Goal: Information Seeking & Learning: Learn about a topic

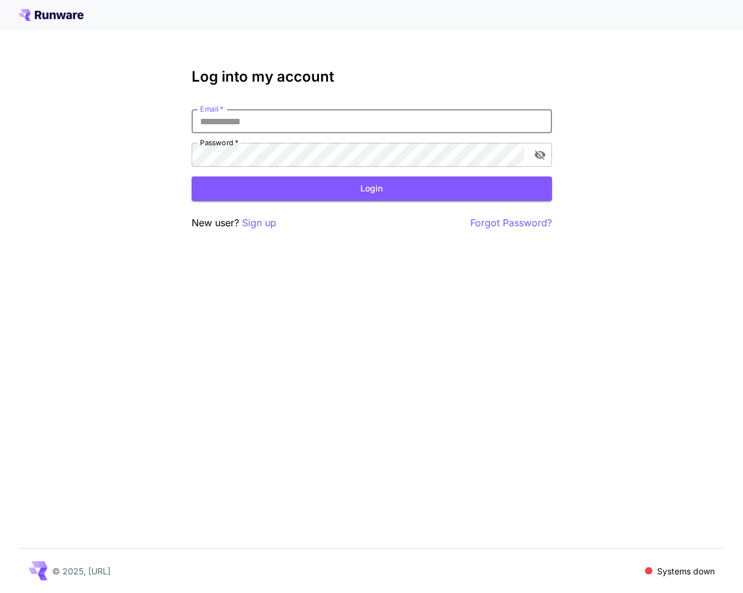
type input "**********"
click at [371, 189] on button "Login" at bounding box center [372, 188] width 360 height 25
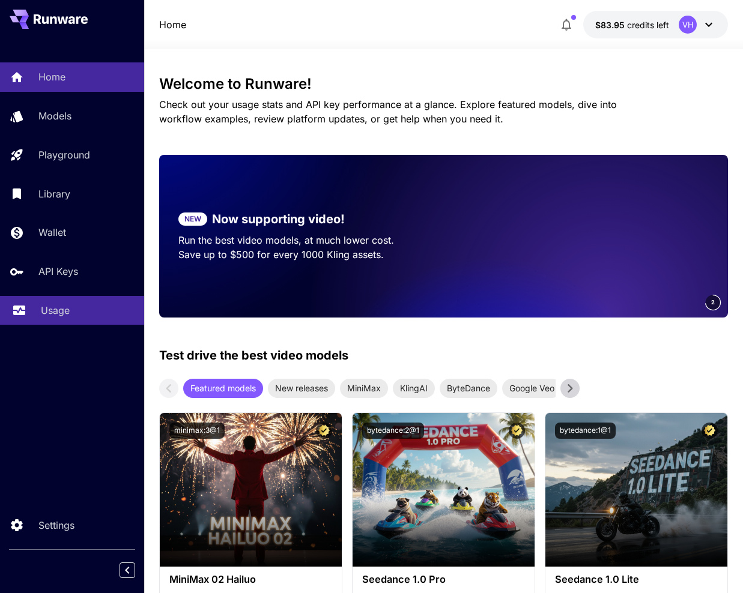
click at [51, 303] on p "Usage" at bounding box center [55, 310] width 29 height 14
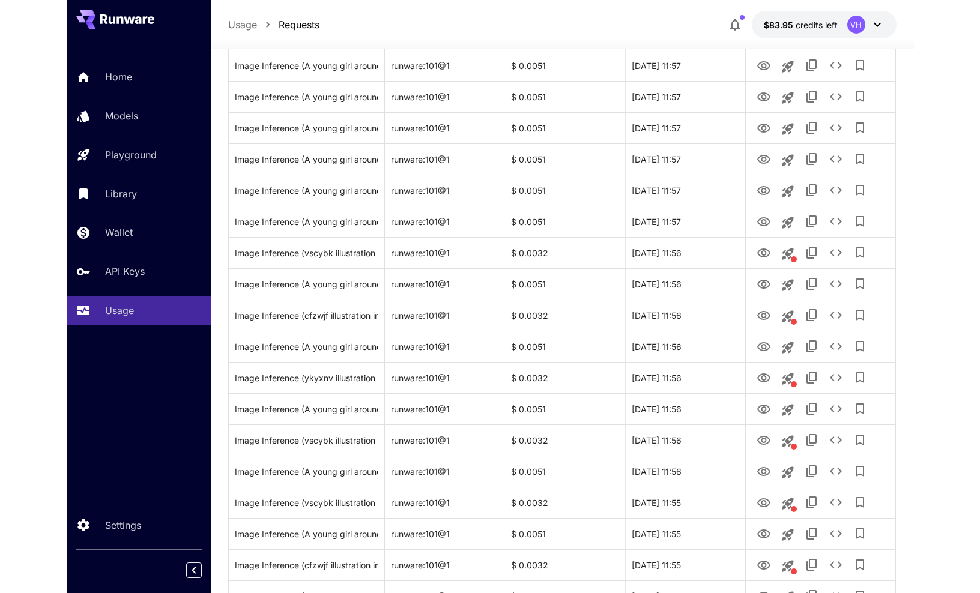
scroll to position [717, 0]
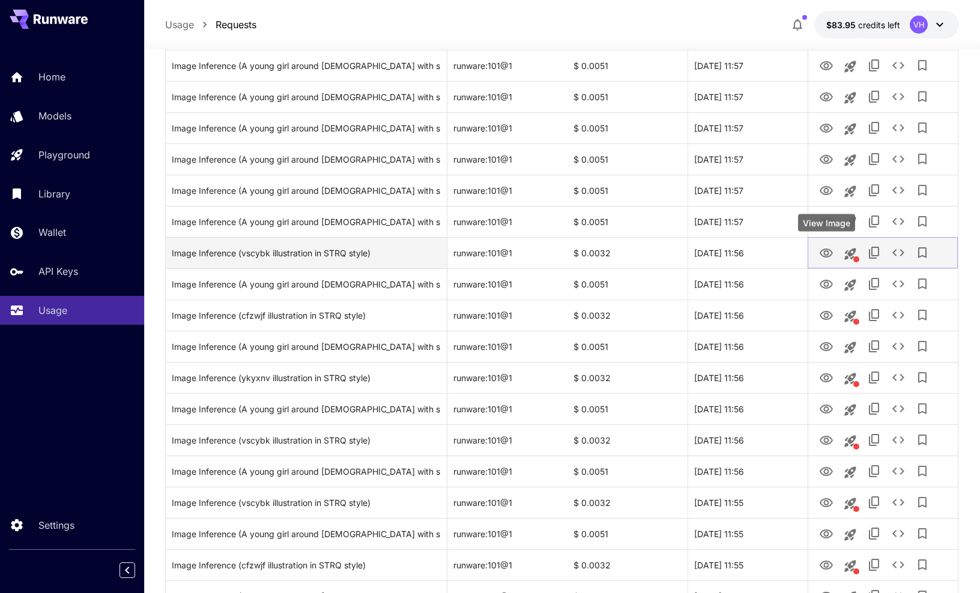
click at [742, 253] on icon "View Image" at bounding box center [826, 253] width 14 height 14
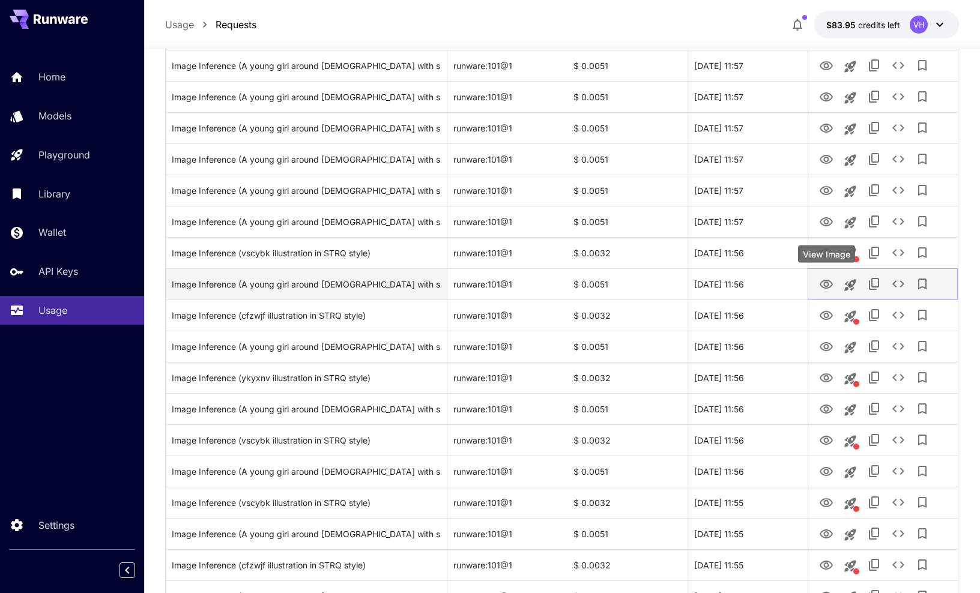
click at [742, 287] on icon "View Image" at bounding box center [826, 284] width 14 height 14
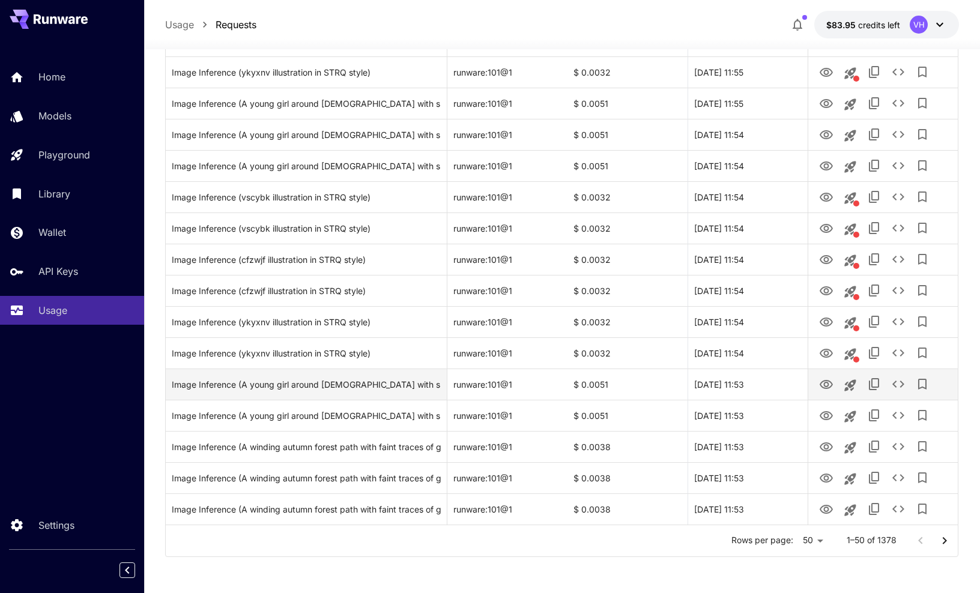
scroll to position [1272, 0]
click at [742, 387] on icon "View Image" at bounding box center [825, 385] width 13 height 9
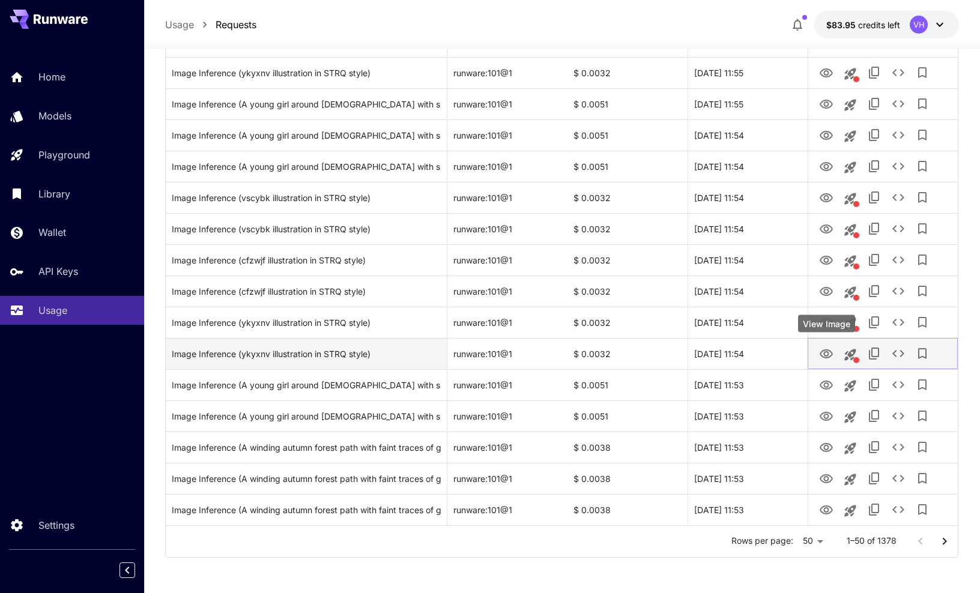
click at [742, 352] on icon "View Image" at bounding box center [826, 354] width 14 height 14
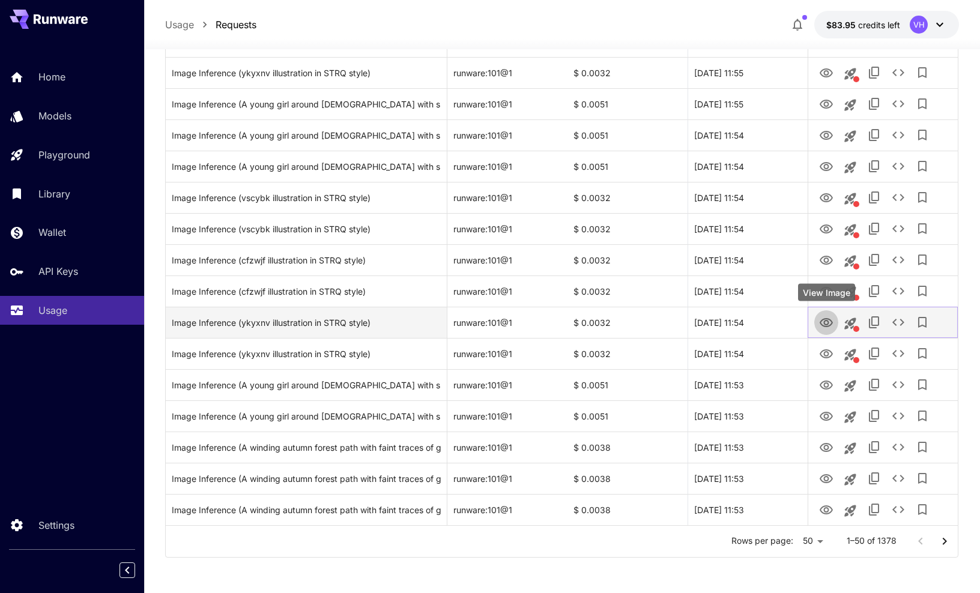
click at [742, 318] on icon "View Image" at bounding box center [825, 322] width 13 height 9
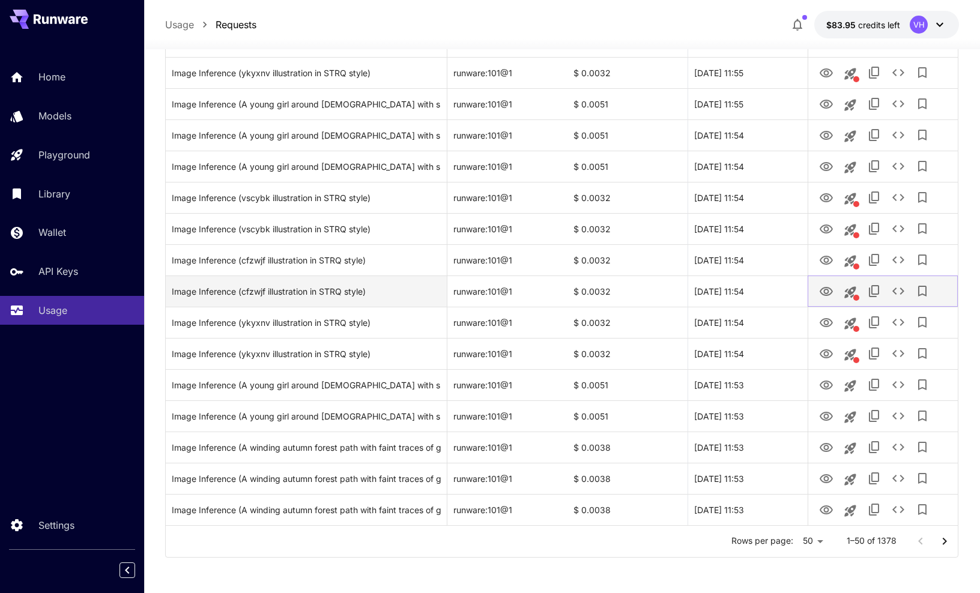
click at [742, 293] on icon "View Image" at bounding box center [826, 292] width 14 height 14
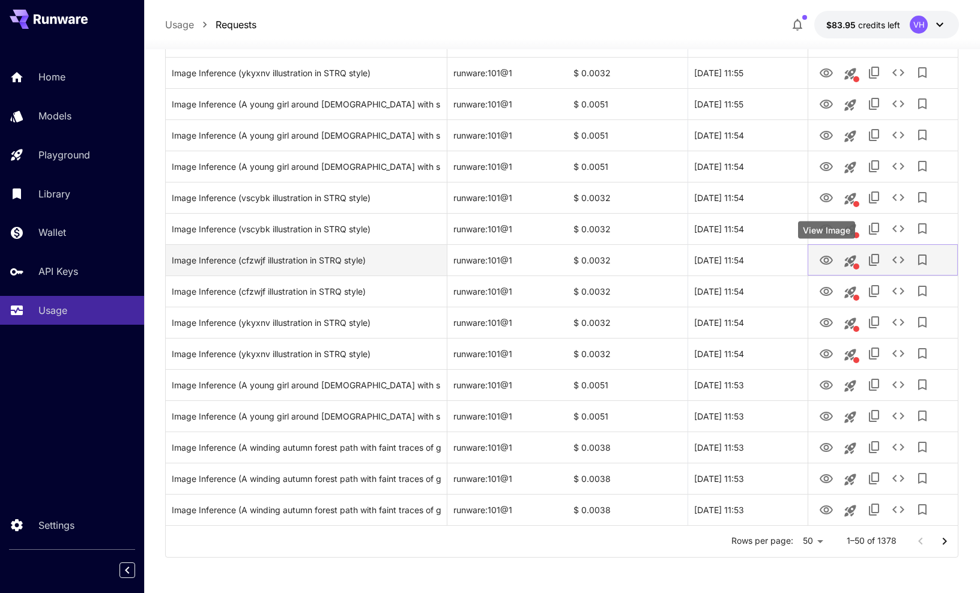
click at [742, 256] on icon "View Image" at bounding box center [826, 260] width 14 height 14
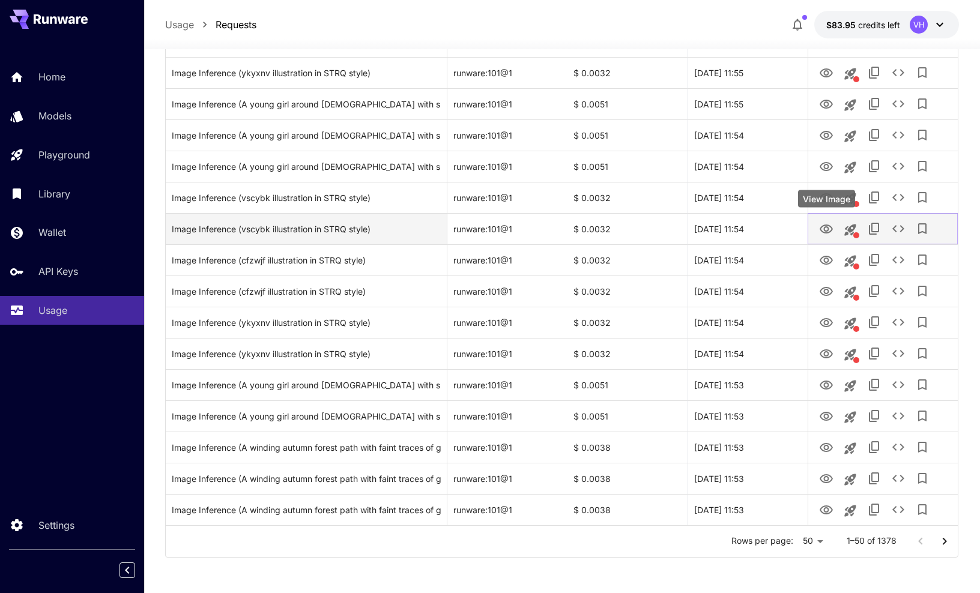
click at [742, 225] on icon "View Image" at bounding box center [826, 229] width 14 height 14
click at [742, 230] on icon "View Image" at bounding box center [825, 229] width 13 height 9
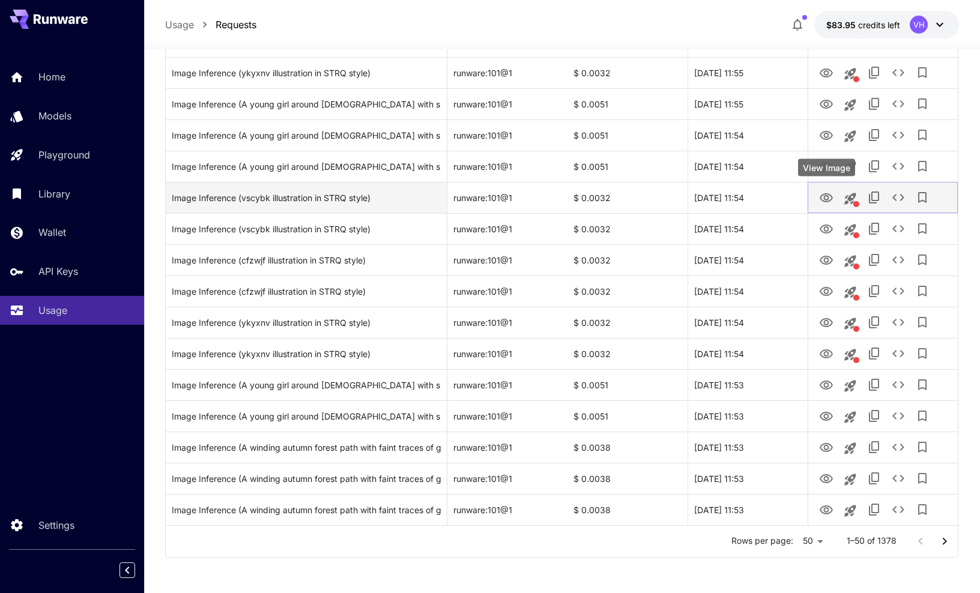
click at [742, 193] on icon "View Image" at bounding box center [826, 198] width 14 height 14
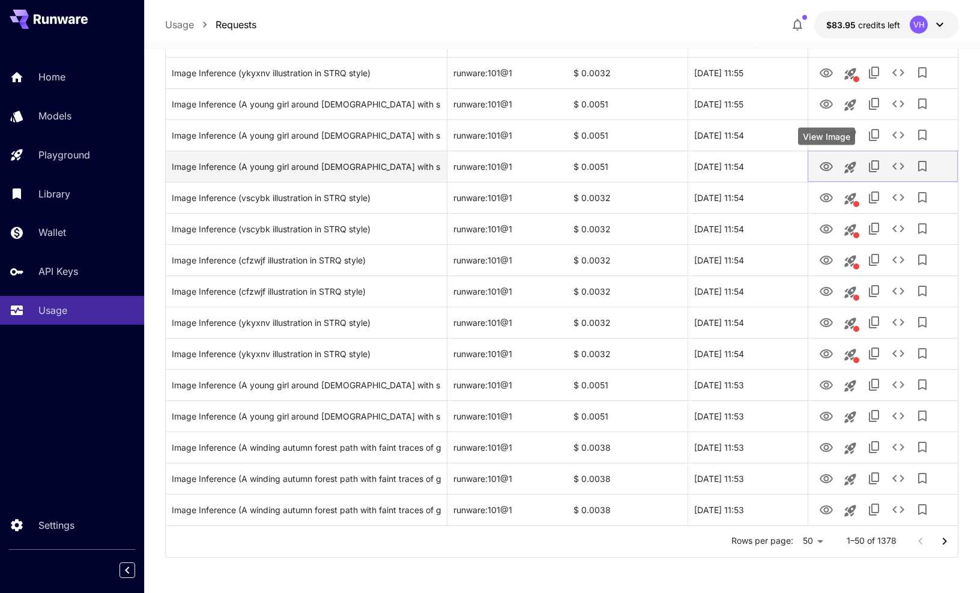
click at [742, 164] on icon "View Image" at bounding box center [825, 166] width 13 height 9
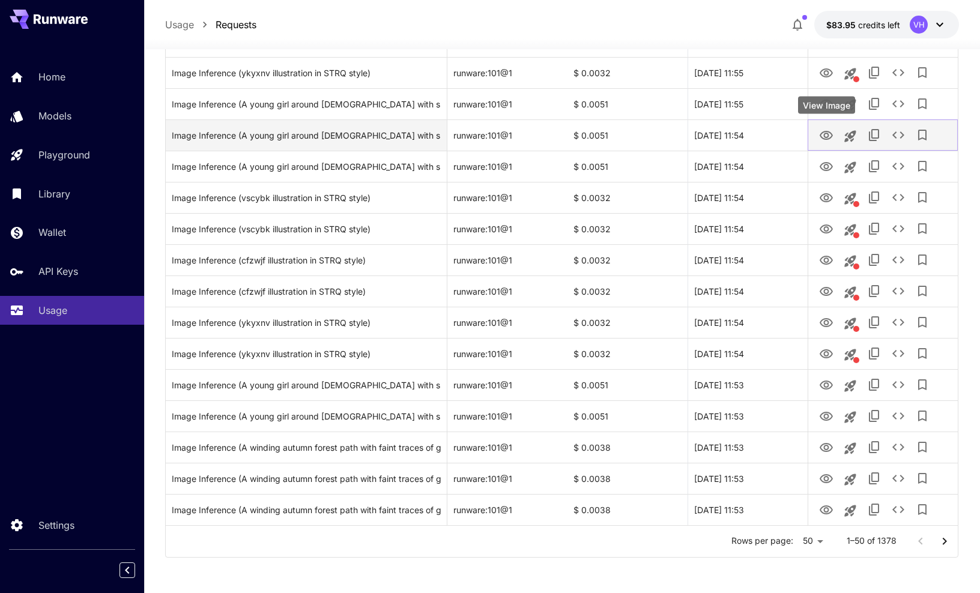
click at [742, 141] on icon "View Image" at bounding box center [826, 135] width 14 height 14
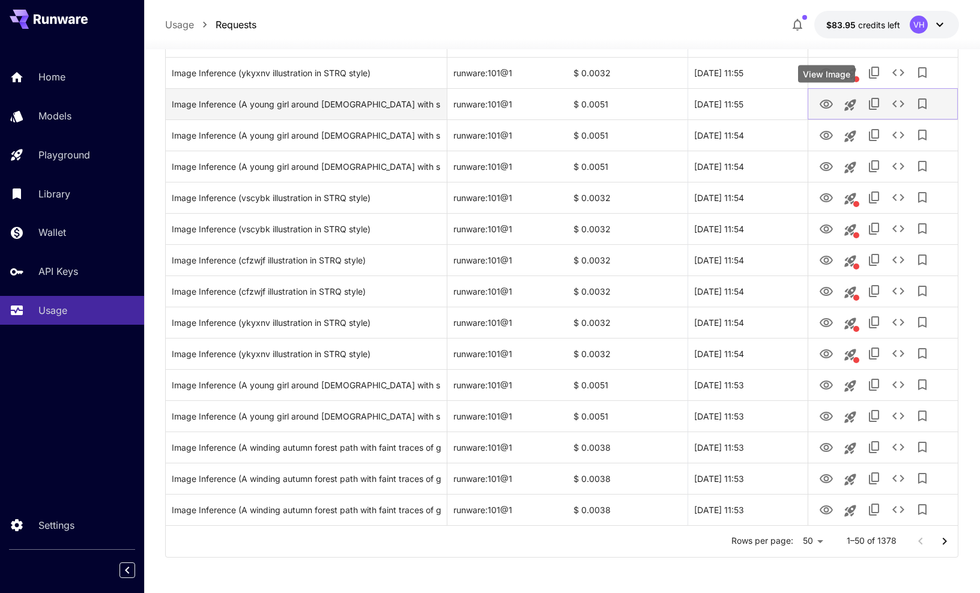
click at [742, 101] on icon "View Image" at bounding box center [826, 104] width 14 height 14
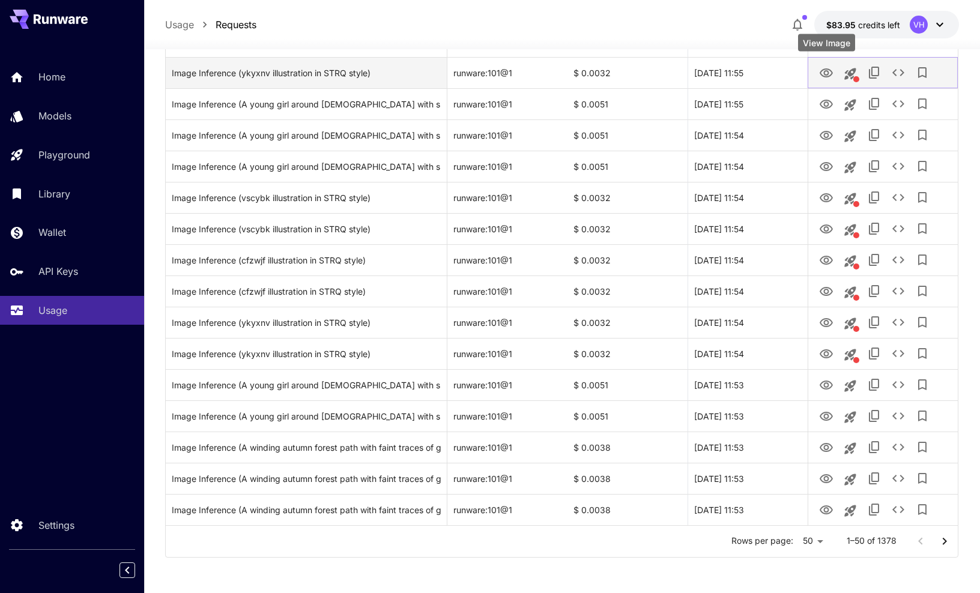
click at [742, 78] on button "View Image" at bounding box center [826, 72] width 24 height 25
click at [742, 68] on icon "View Image" at bounding box center [826, 73] width 14 height 14
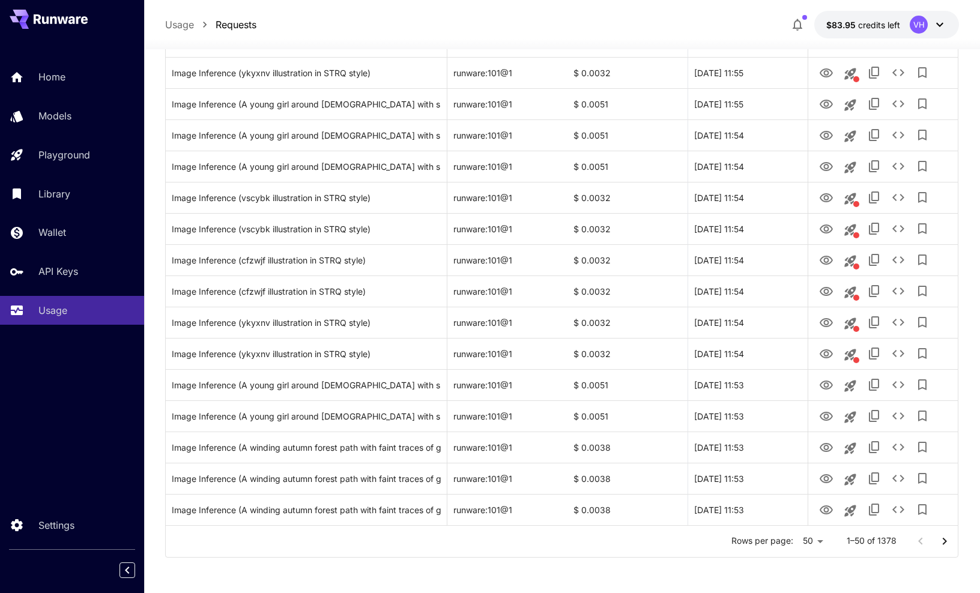
click at [742, 540] on icon "Go to next page" at bounding box center [944, 541] width 14 height 14
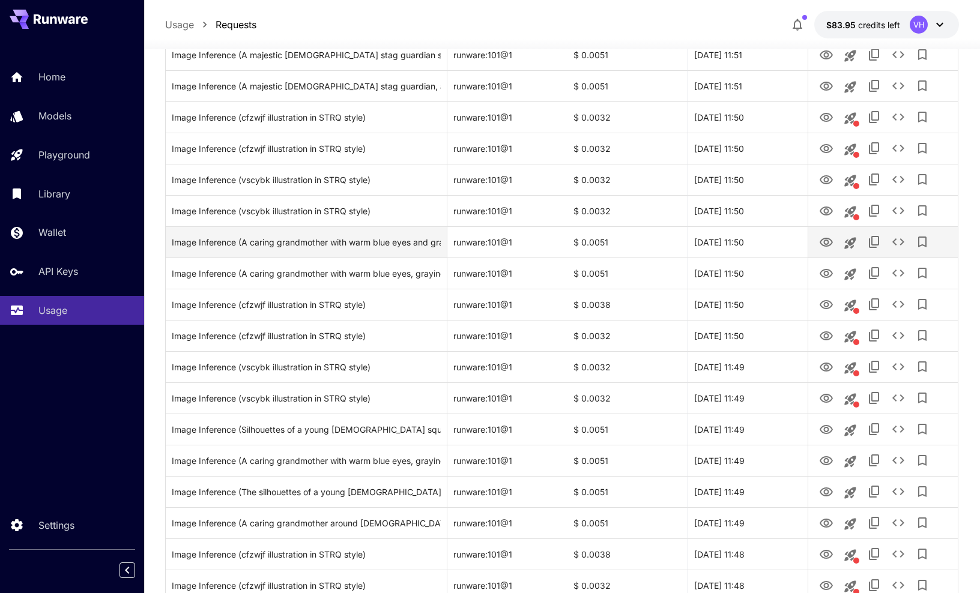
scroll to position [545, 0]
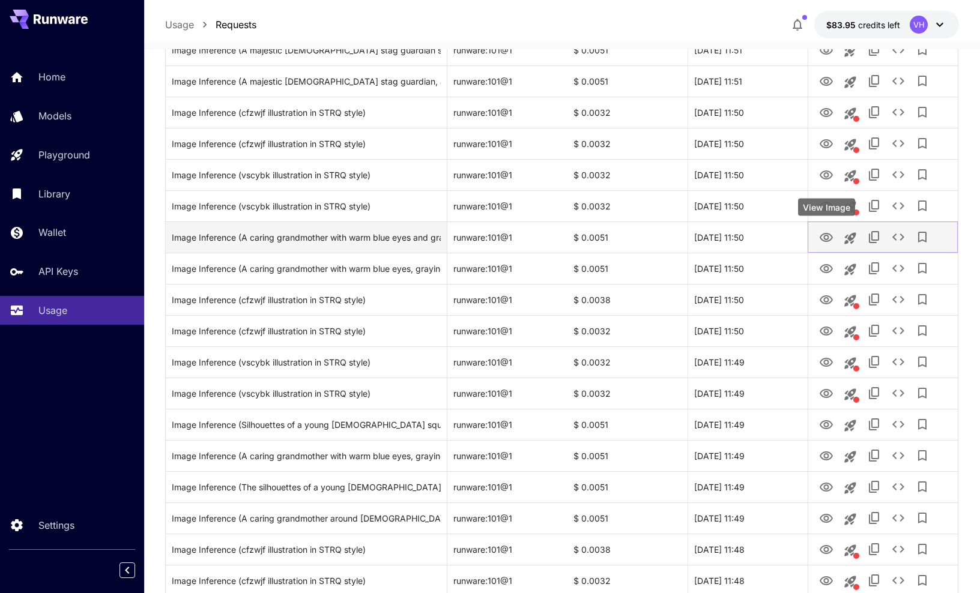
click at [742, 237] on icon "View Image" at bounding box center [826, 238] width 14 height 14
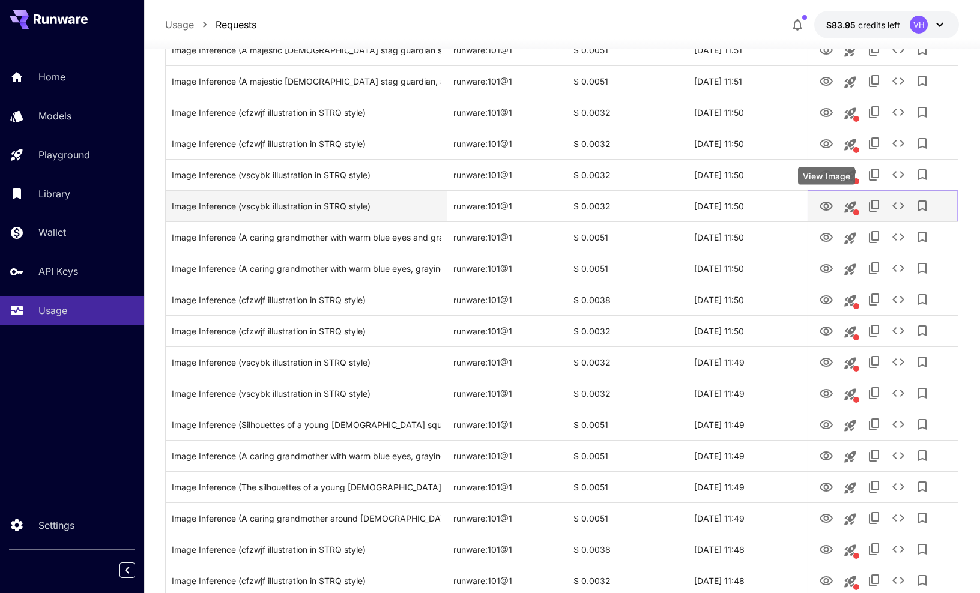
click at [742, 198] on link "View Image" at bounding box center [826, 205] width 14 height 15
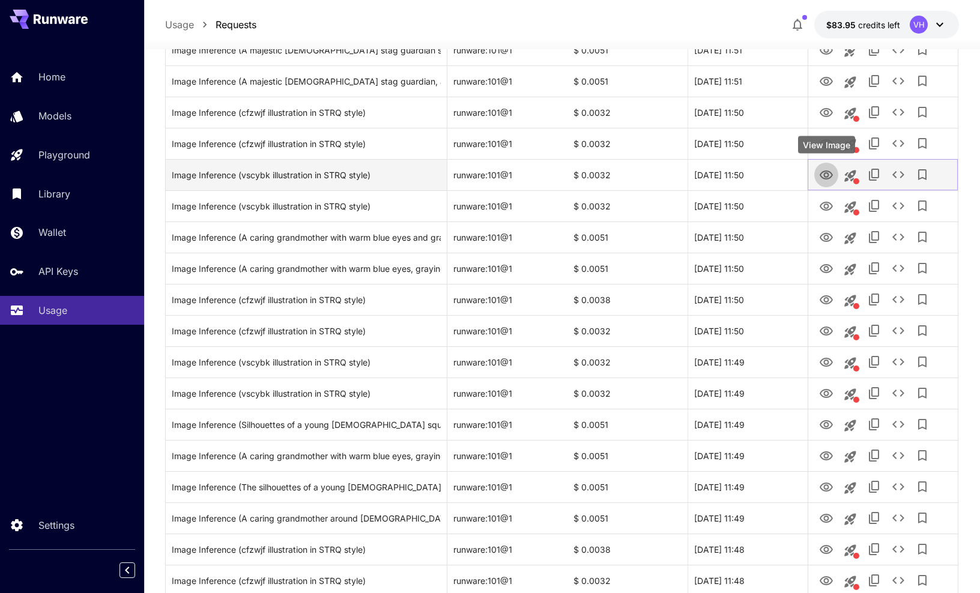
click at [742, 180] on icon "View Image" at bounding box center [826, 175] width 14 height 14
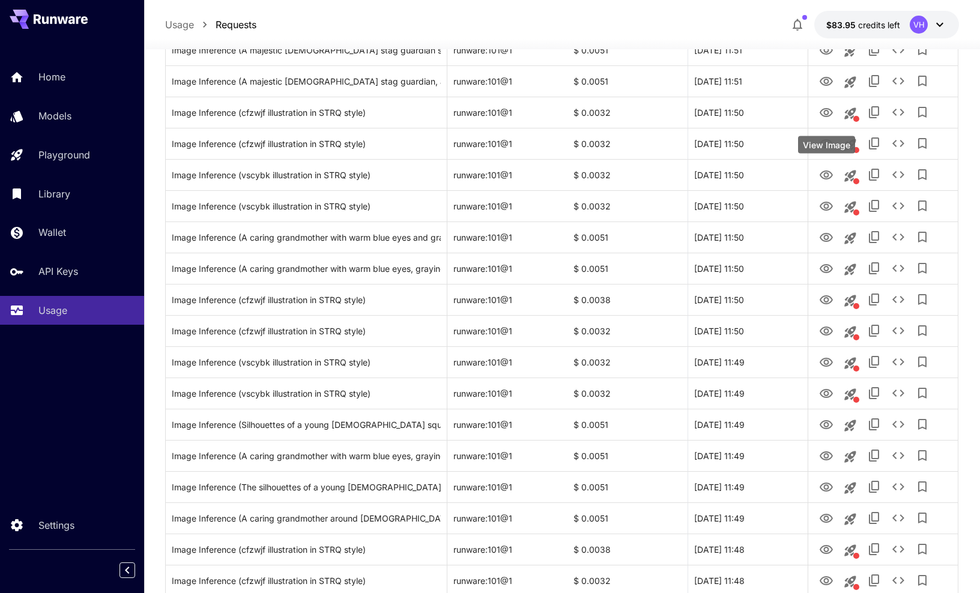
click at [742, 140] on body "**********" at bounding box center [490, 387] width 980 height 1865
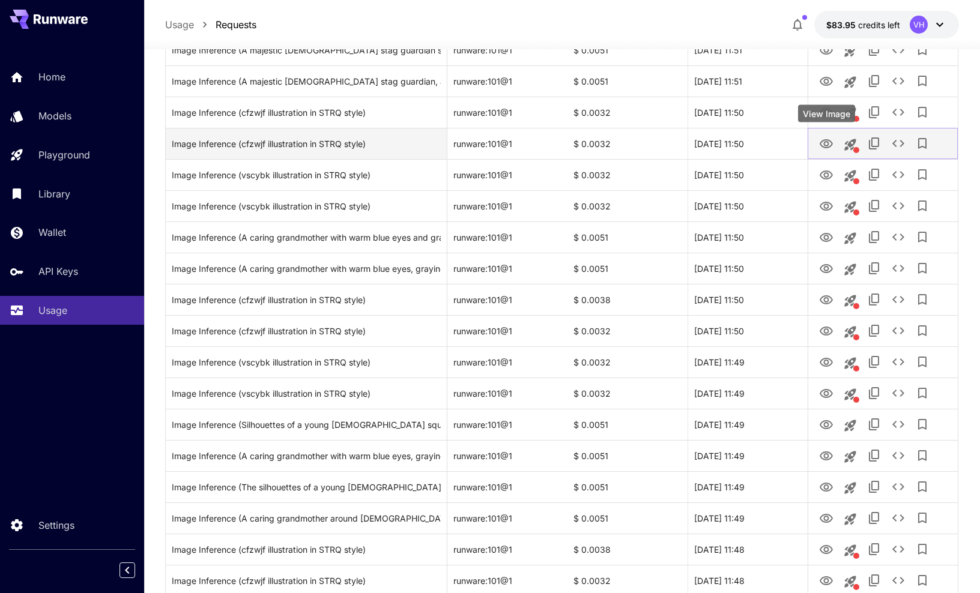
click at [742, 140] on icon "View Image" at bounding box center [826, 144] width 14 height 14
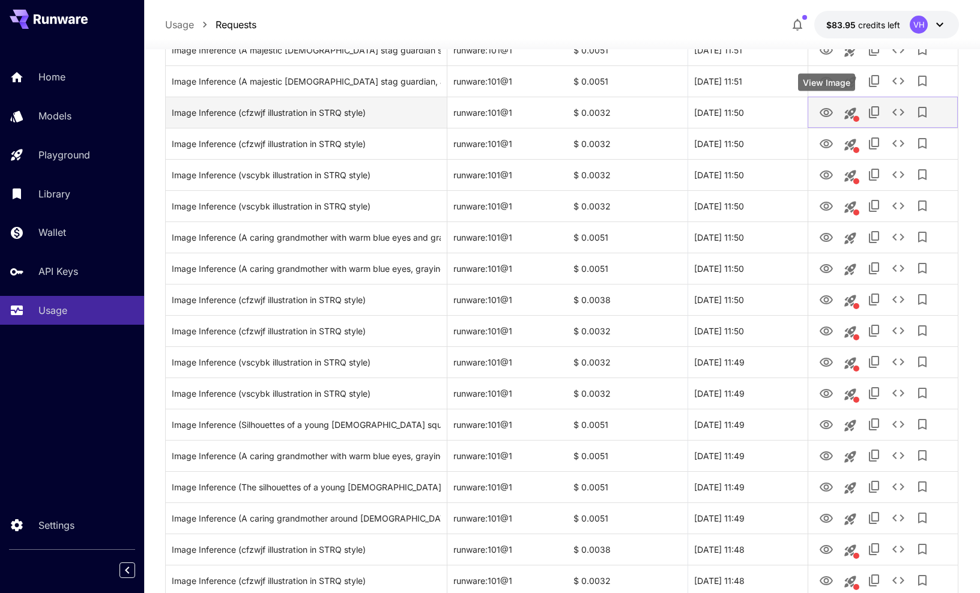
click at [742, 108] on icon "View Image" at bounding box center [825, 112] width 13 height 9
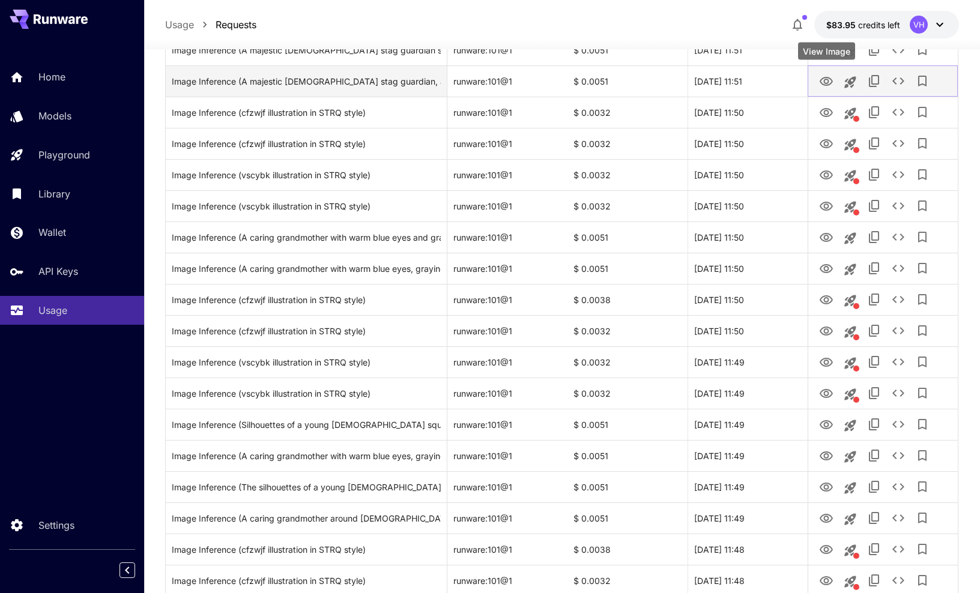
click at [742, 86] on icon "View Image" at bounding box center [826, 81] width 14 height 14
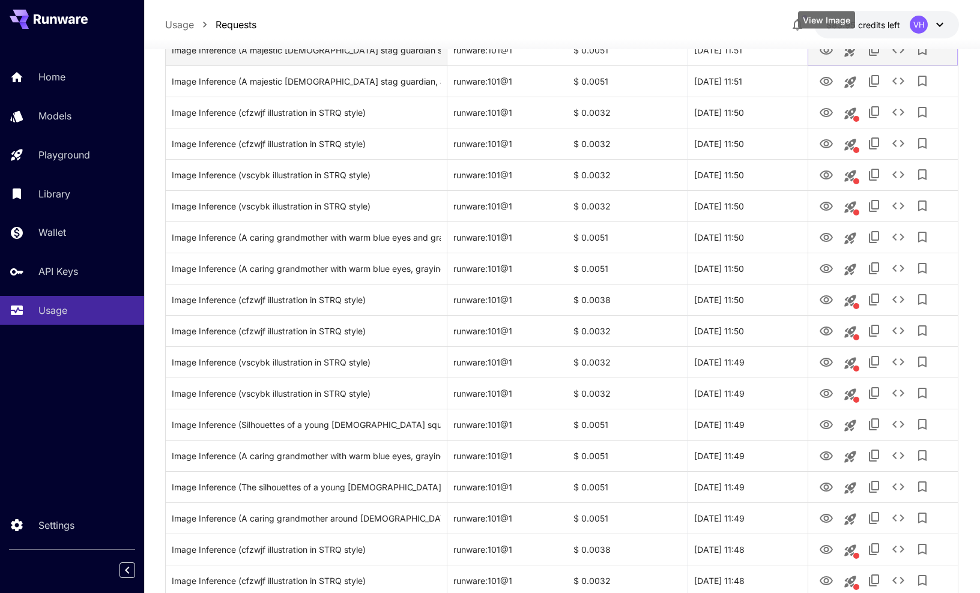
click at [742, 50] on icon "View Image" at bounding box center [826, 50] width 14 height 14
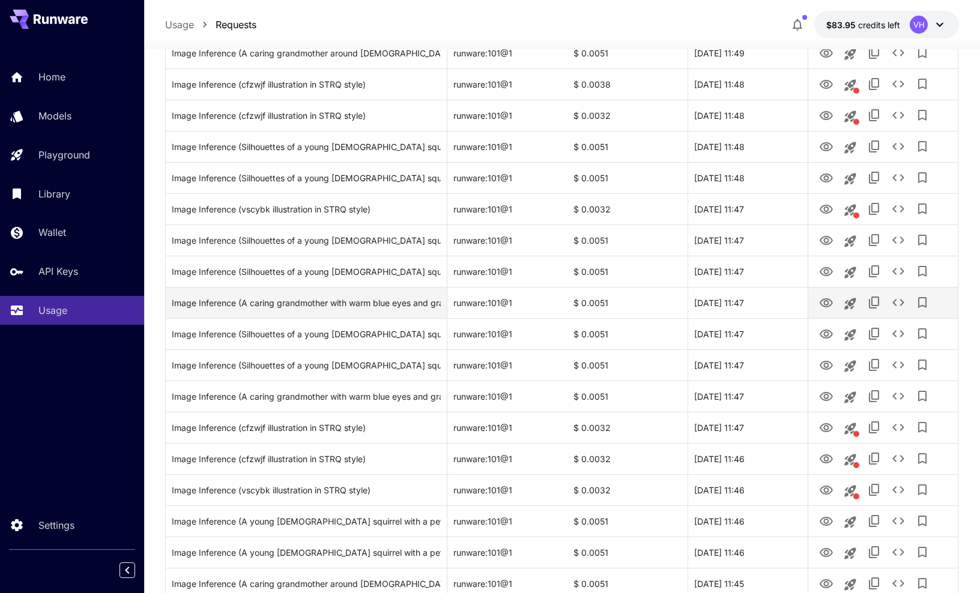
scroll to position [1012, 0]
click at [742, 301] on icon "View Image" at bounding box center [826, 302] width 14 height 14
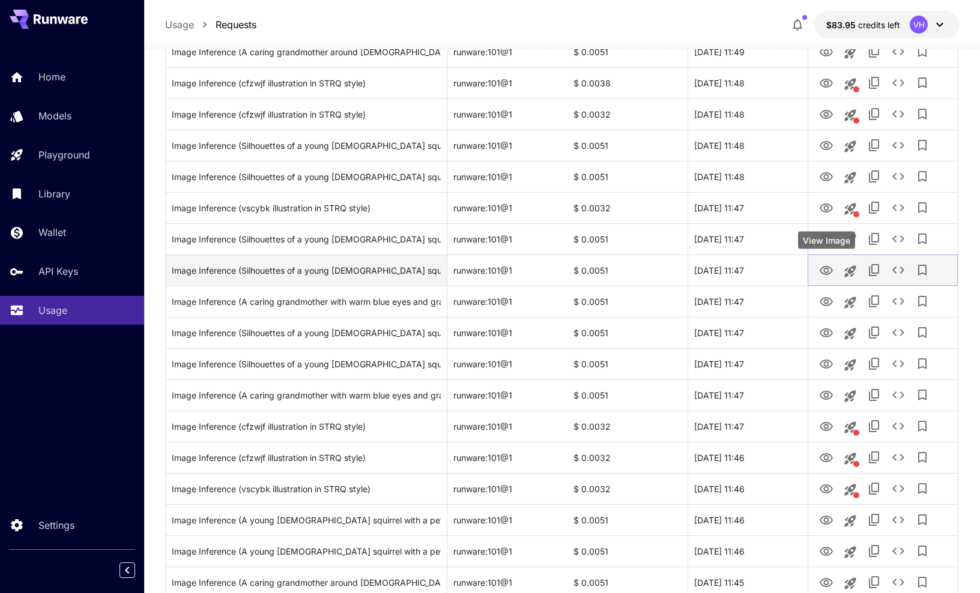
click at [742, 267] on icon "View Image" at bounding box center [825, 270] width 13 height 9
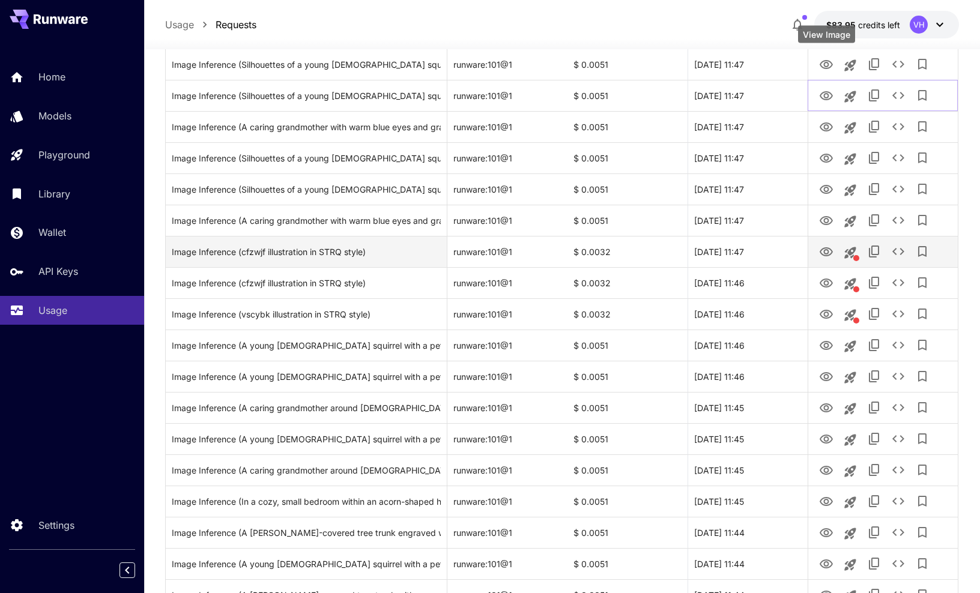
scroll to position [1191, 0]
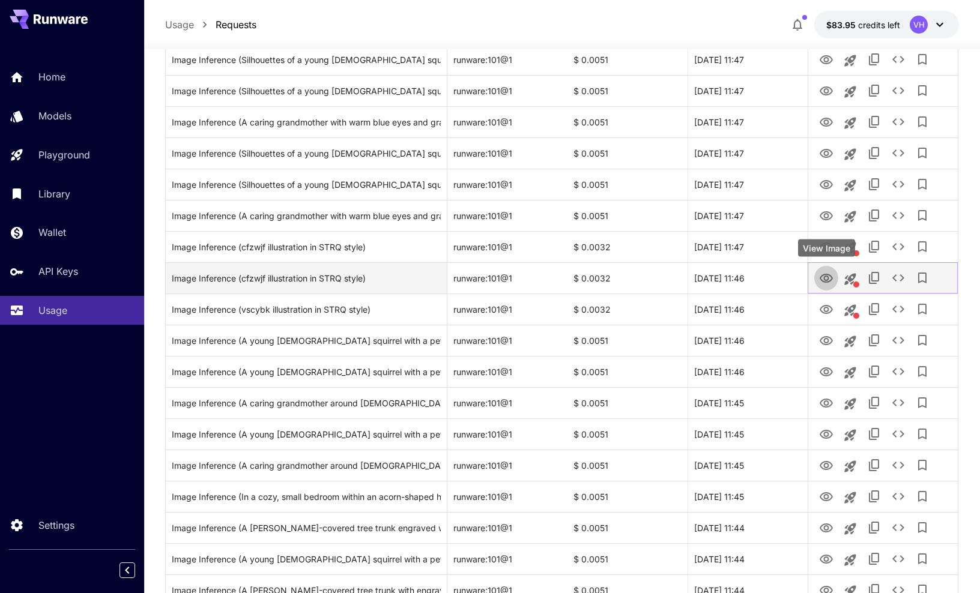
click at [742, 283] on icon "View Image" at bounding box center [826, 278] width 14 height 14
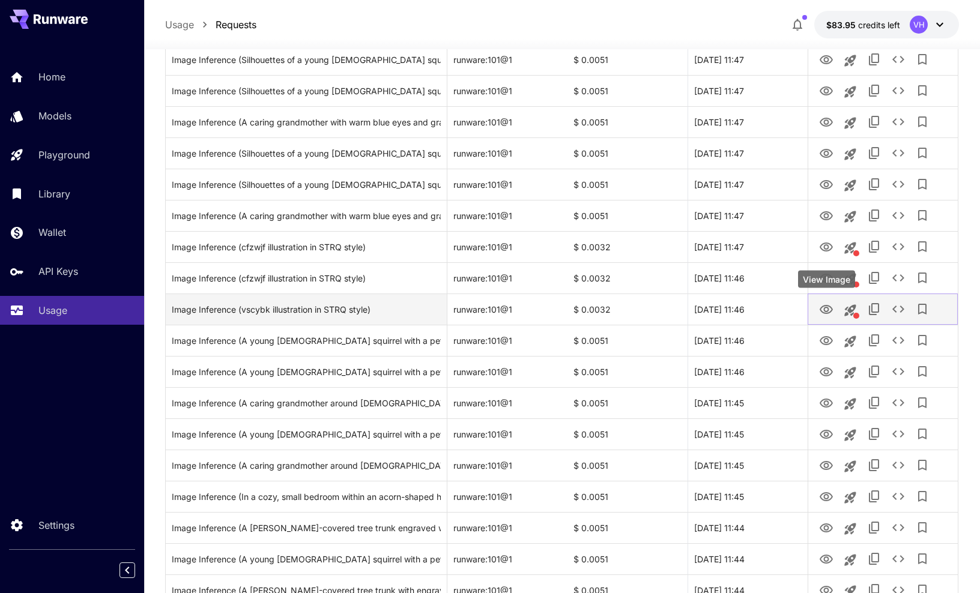
click at [742, 313] on icon "View Image" at bounding box center [826, 310] width 14 height 14
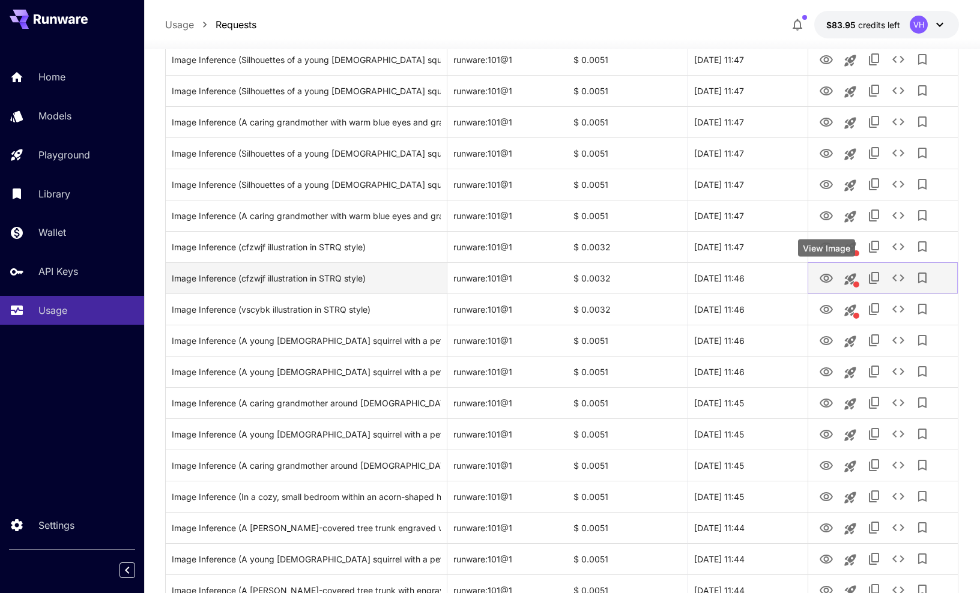
click at [742, 277] on icon "View Image" at bounding box center [825, 278] width 13 height 9
click at [742, 278] on icon "See details" at bounding box center [898, 278] width 14 height 14
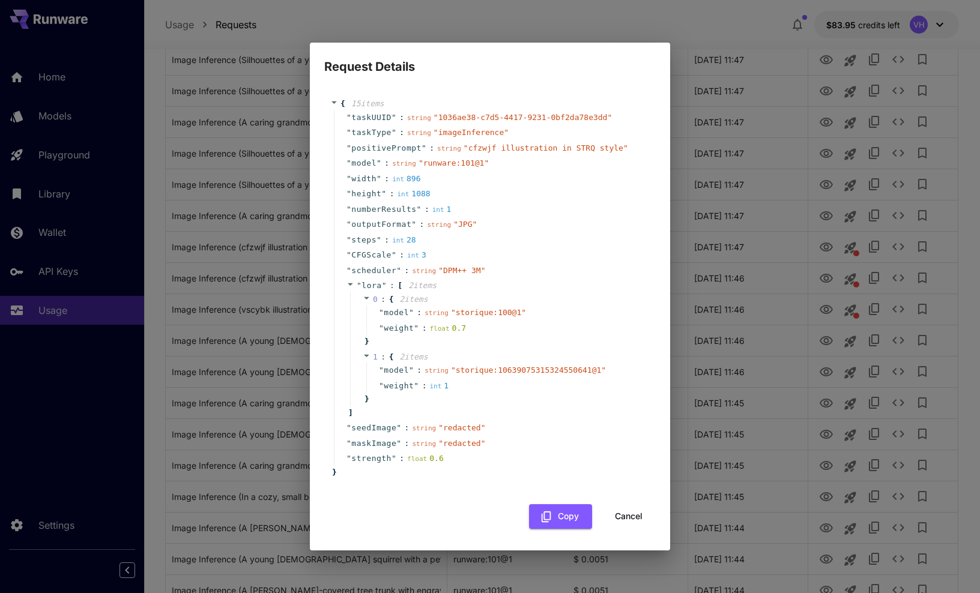
click at [617, 514] on button "Cancel" at bounding box center [629, 516] width 54 height 25
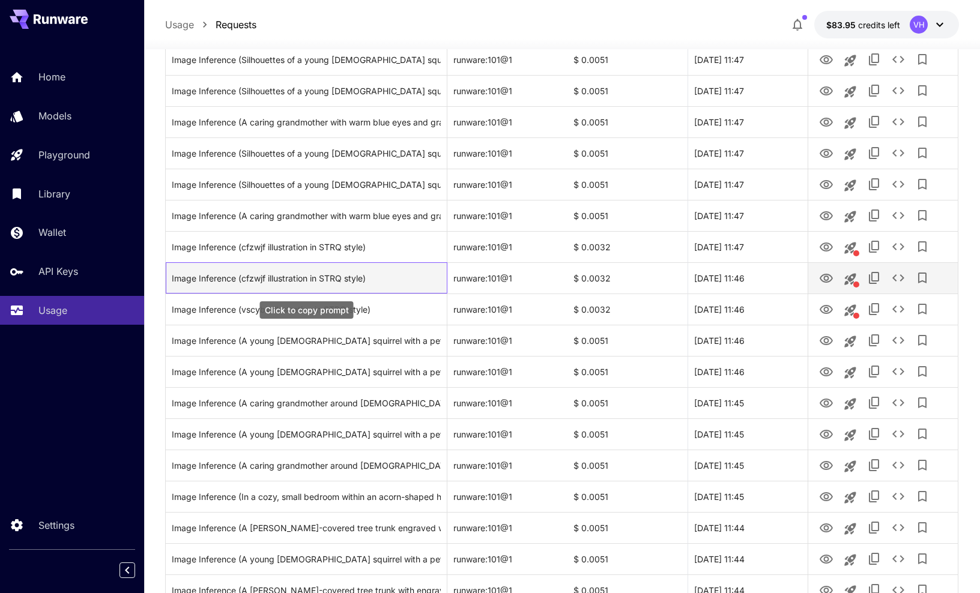
click at [331, 280] on div "Image Inference (cfzwjf illustration in STRQ style)" at bounding box center [306, 278] width 269 height 31
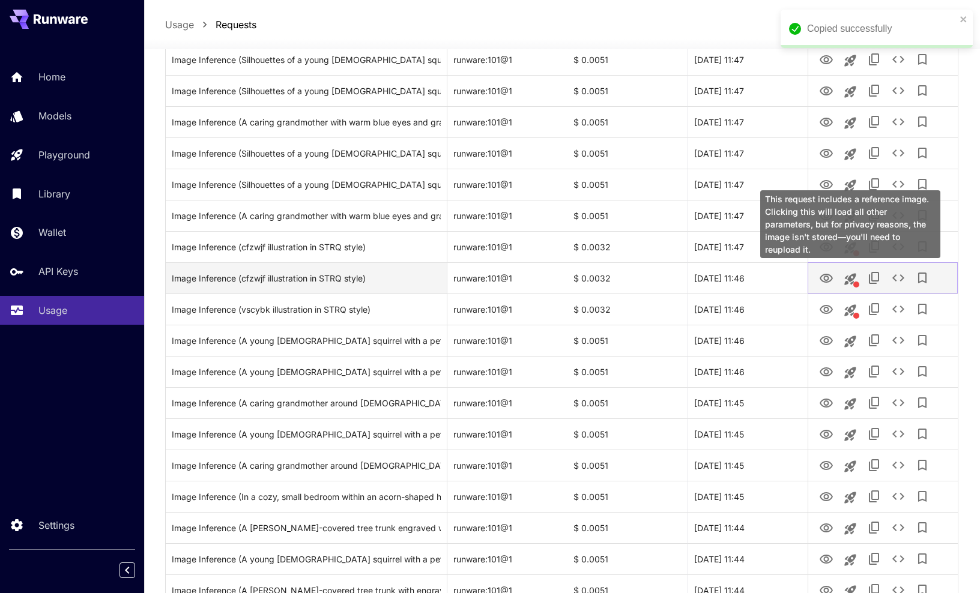
click at [742, 279] on icon "This request includes a reference image. Clicking this will load all other para…" at bounding box center [849, 278] width 11 height 11
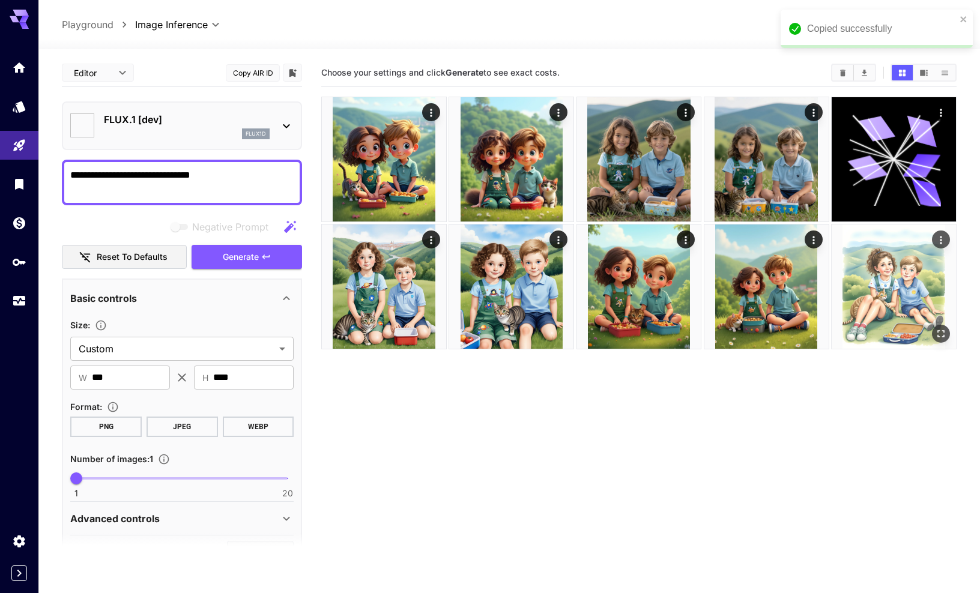
type input "********"
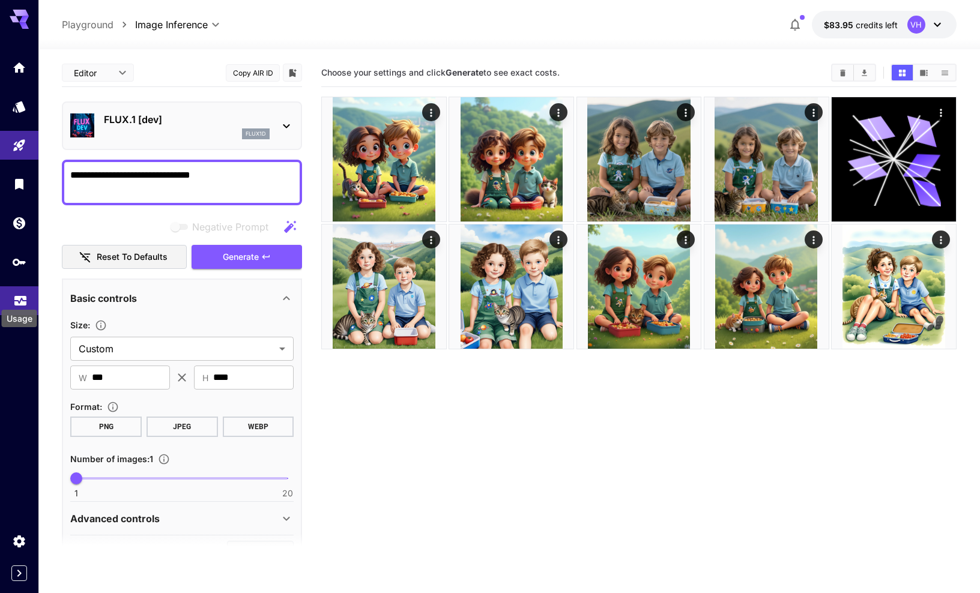
click at [15, 299] on icon "Usage" at bounding box center [20, 300] width 12 height 6
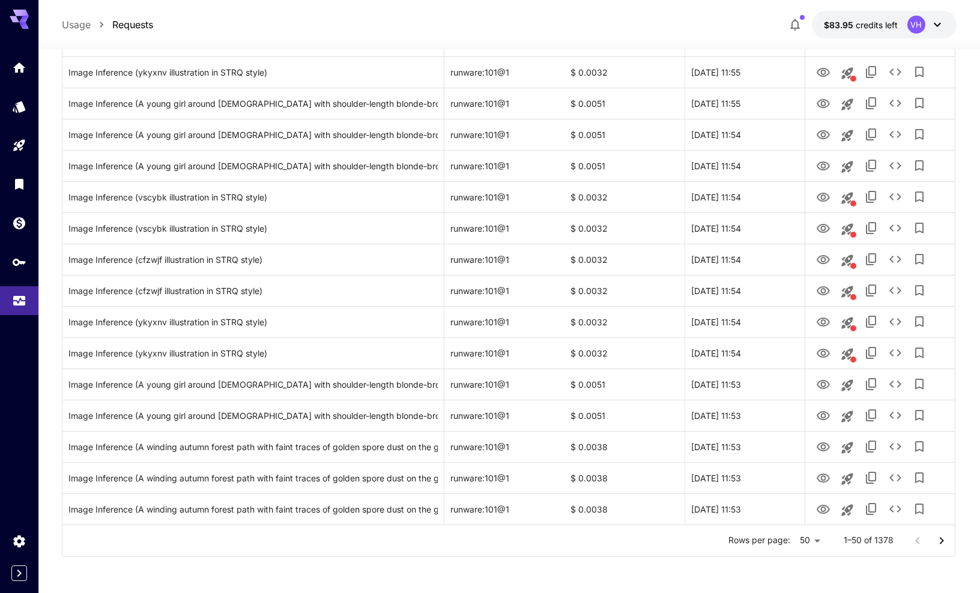
scroll to position [1272, 0]
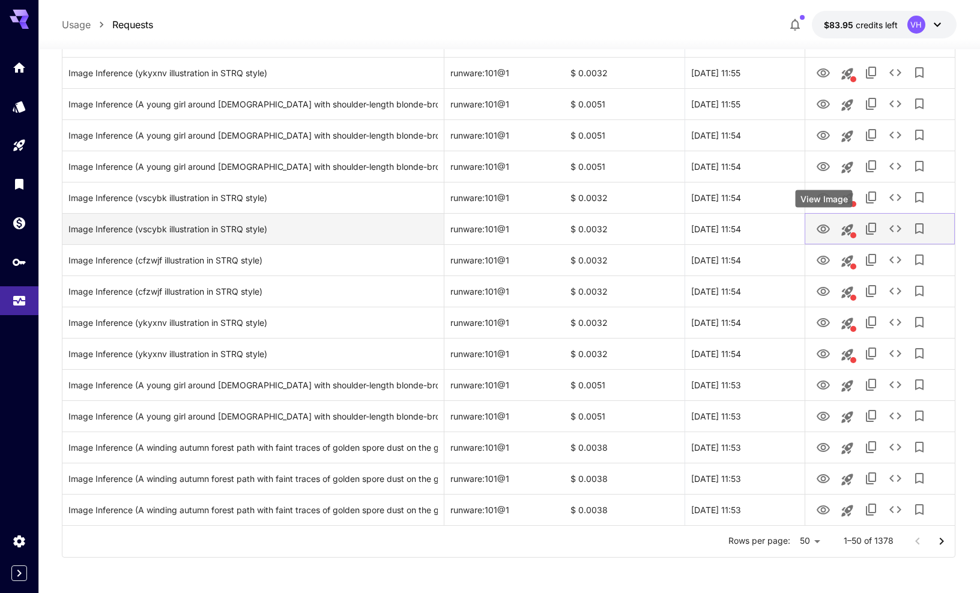
click at [742, 231] on icon "View Image" at bounding box center [823, 229] width 14 height 14
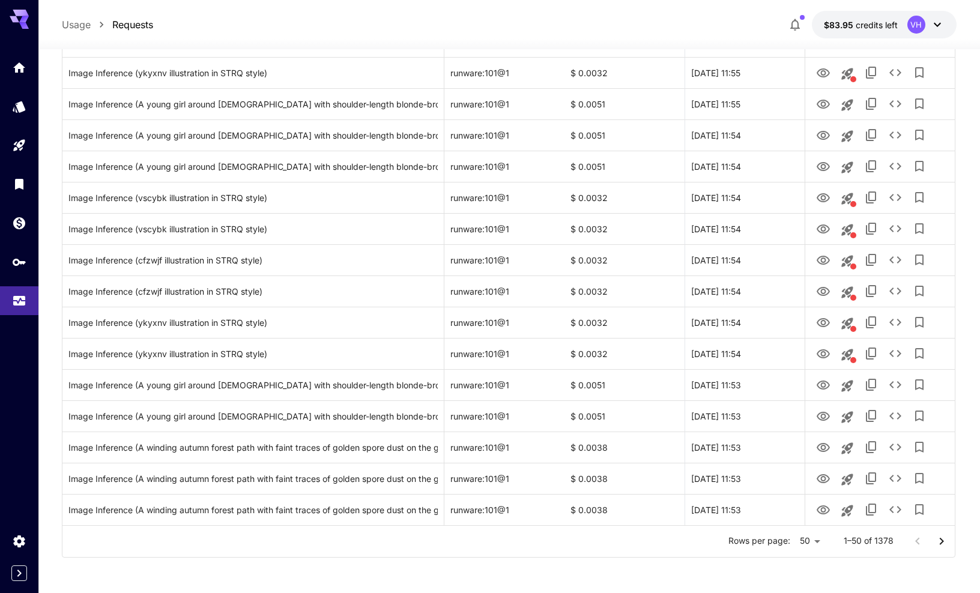
click at [742, 539] on icon "Go to next page" at bounding box center [941, 541] width 14 height 14
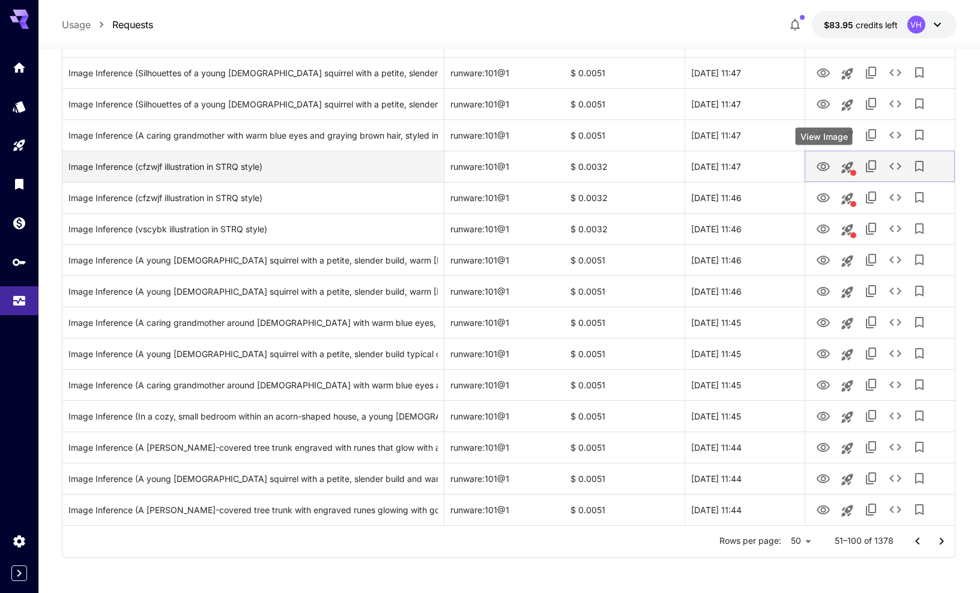
click at [742, 171] on icon "View Image" at bounding box center [823, 167] width 14 height 14
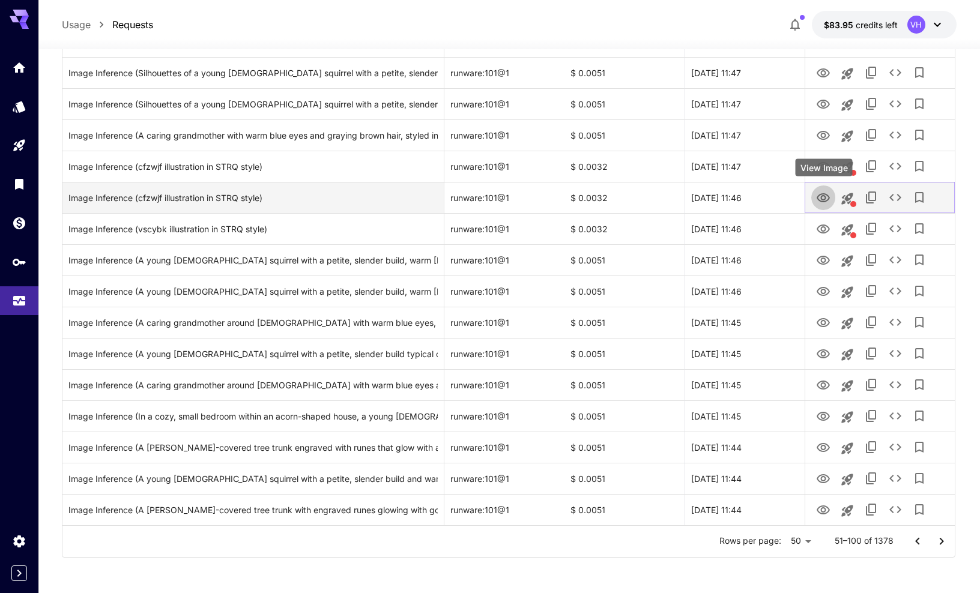
click at [742, 197] on icon "View Image" at bounding box center [823, 198] width 14 height 14
click at [742, 194] on icon "See details" at bounding box center [895, 197] width 14 height 14
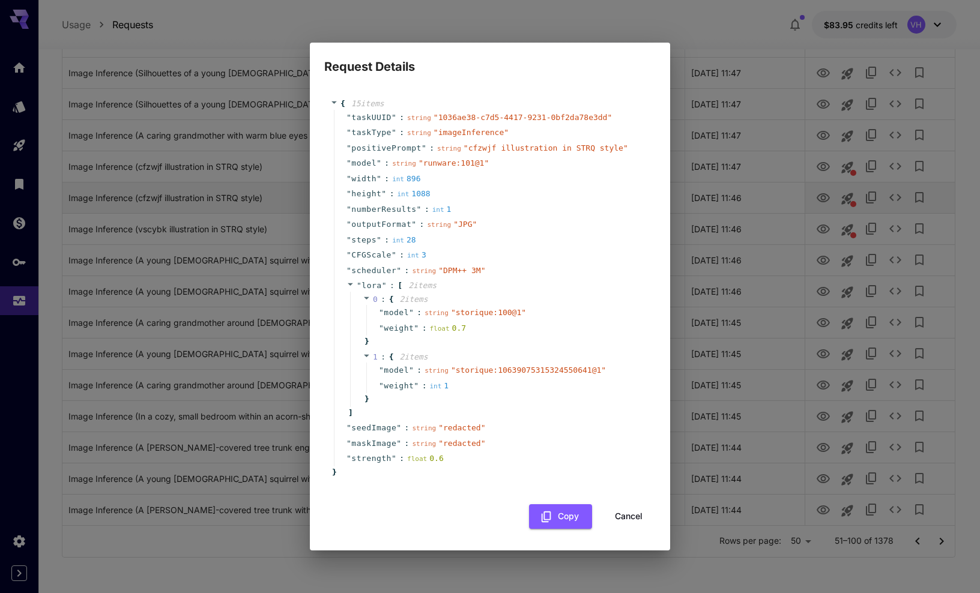
click at [742, 194] on div "Request Details { 15 item s " taskUUID " : string " 1036ae38-c7d5-4417-9231-0bf…" at bounding box center [490, 296] width 980 height 593
click at [719, 187] on div "Request Details { 15 item s " taskUUID " : string " 1036ae38-c7d5-4417-9231-0bf…" at bounding box center [490, 296] width 980 height 593
click at [627, 516] on button "Cancel" at bounding box center [629, 516] width 54 height 25
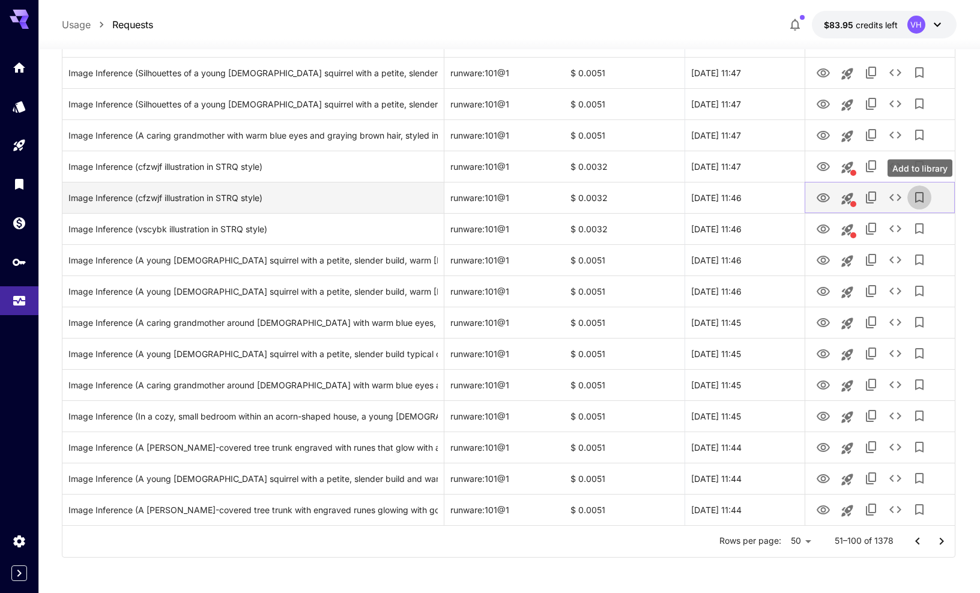
click at [742, 194] on icon "Add to library" at bounding box center [919, 197] width 14 height 14
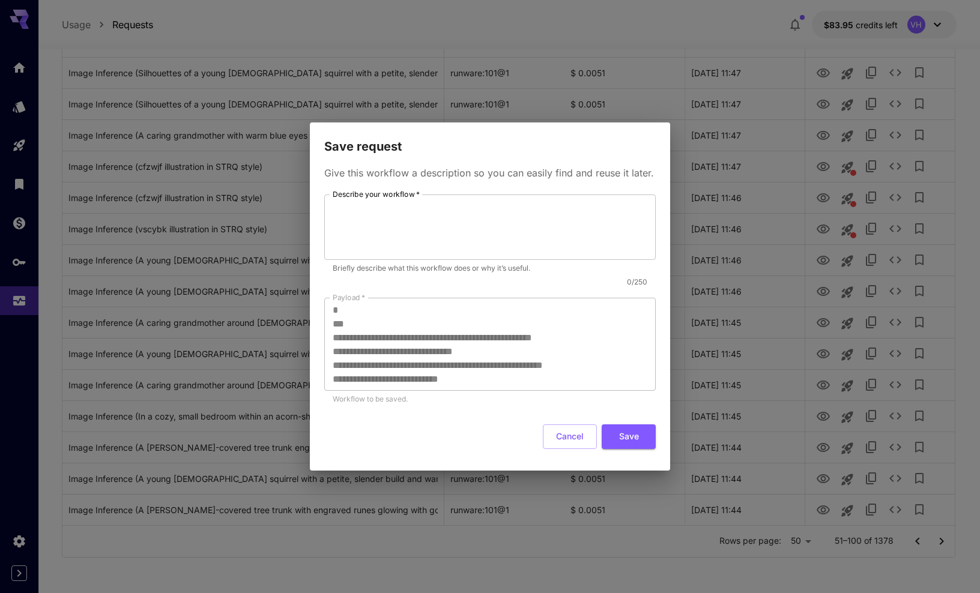
scroll to position [0, 0]
click at [719, 213] on div "**********" at bounding box center [490, 296] width 980 height 593
click at [575, 433] on button "Cancel" at bounding box center [570, 436] width 54 height 25
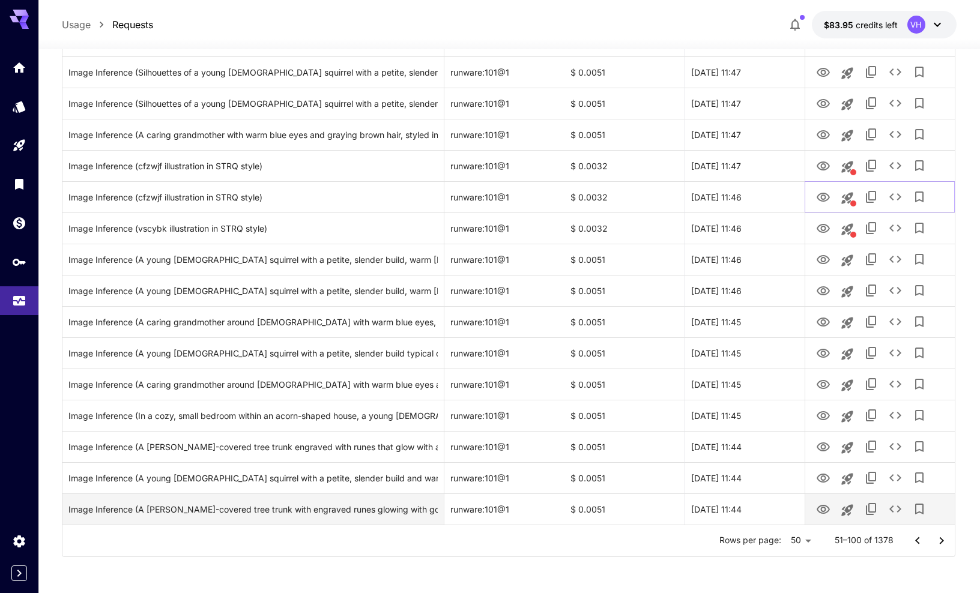
scroll to position [1272, 0]
click at [742, 535] on icon "Go to next page" at bounding box center [941, 541] width 14 height 14
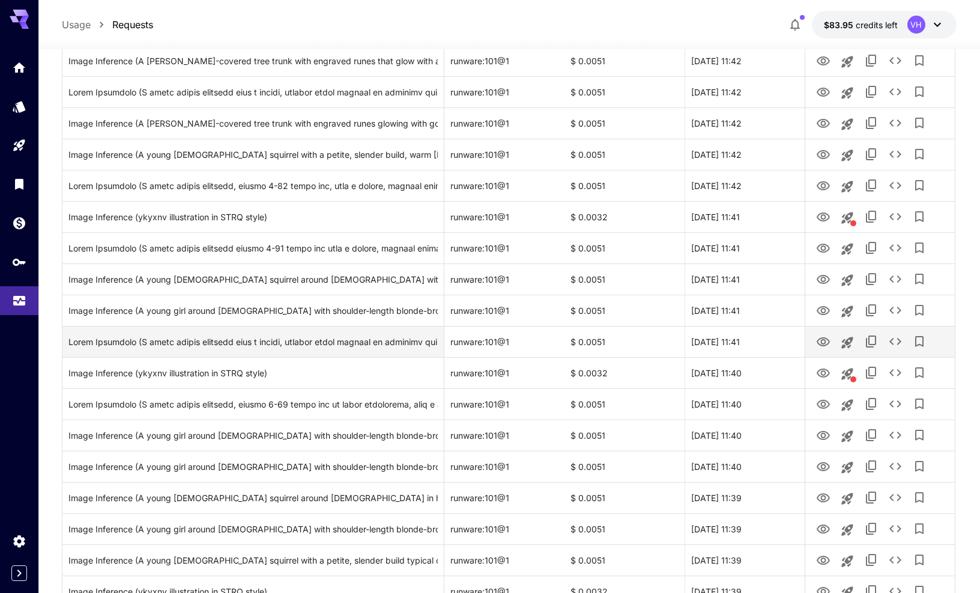
scroll to position [469, 0]
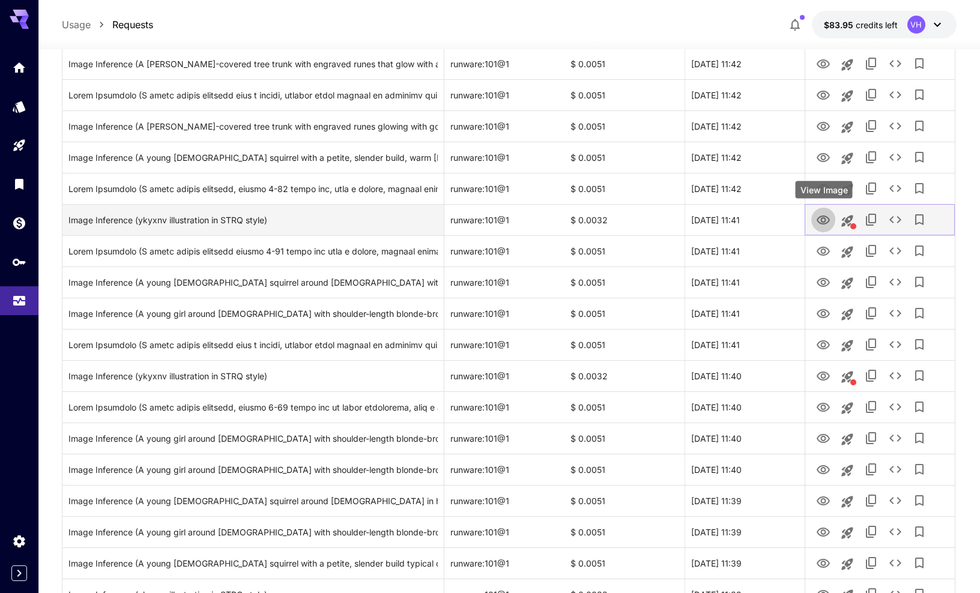
click at [742, 219] on icon "View Image" at bounding box center [822, 220] width 13 height 9
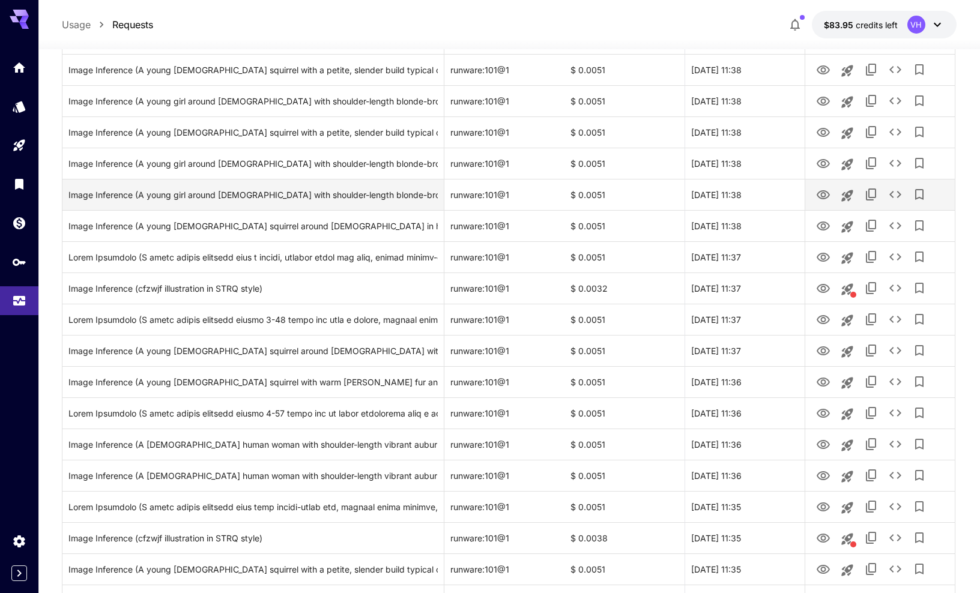
scroll to position [1088, 0]
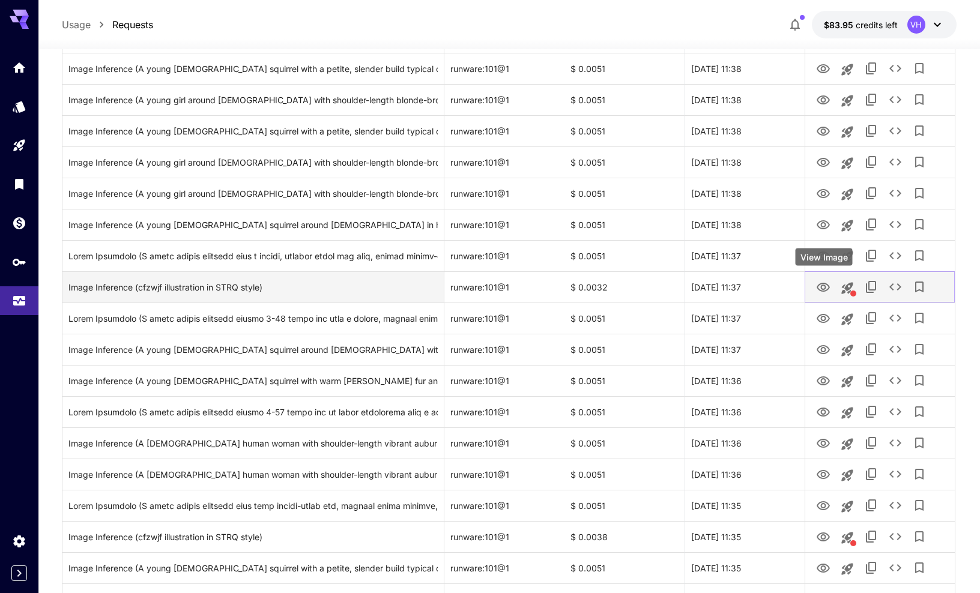
click at [742, 289] on icon "View Image" at bounding box center [823, 287] width 14 height 14
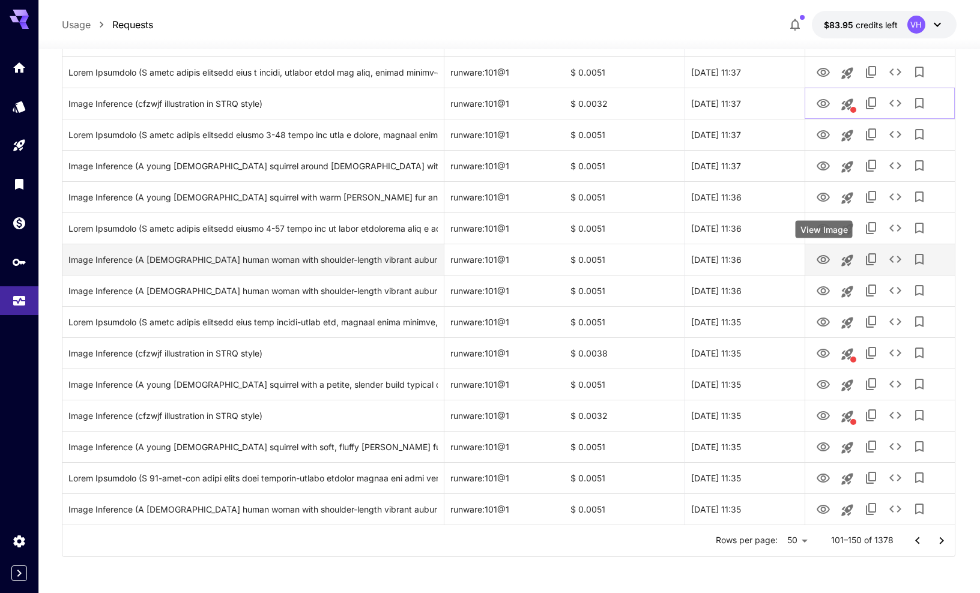
scroll to position [1272, 0]
click at [742, 255] on icon "View Image" at bounding box center [823, 260] width 14 height 14
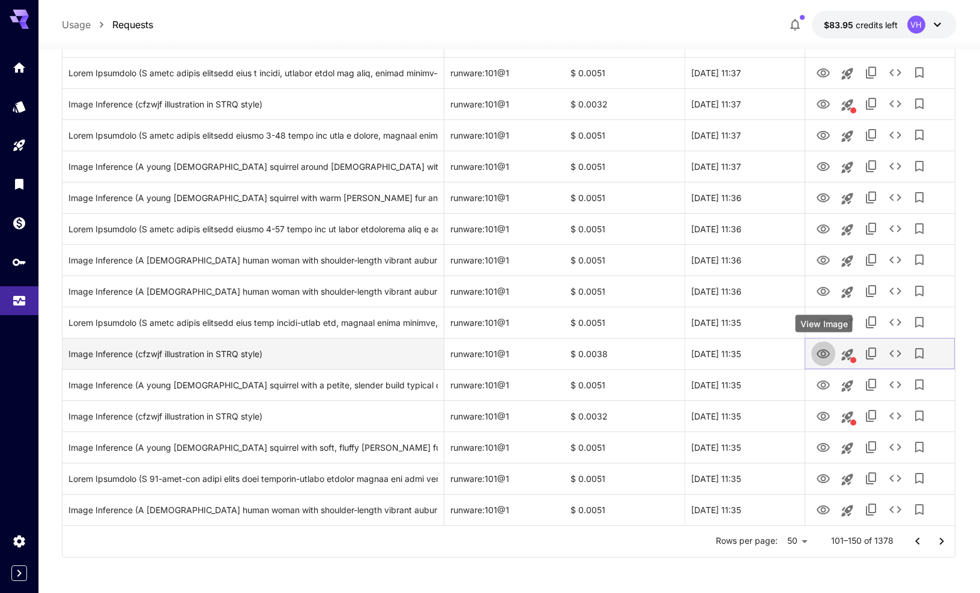
click at [742, 355] on icon "View Image" at bounding box center [823, 354] width 14 height 14
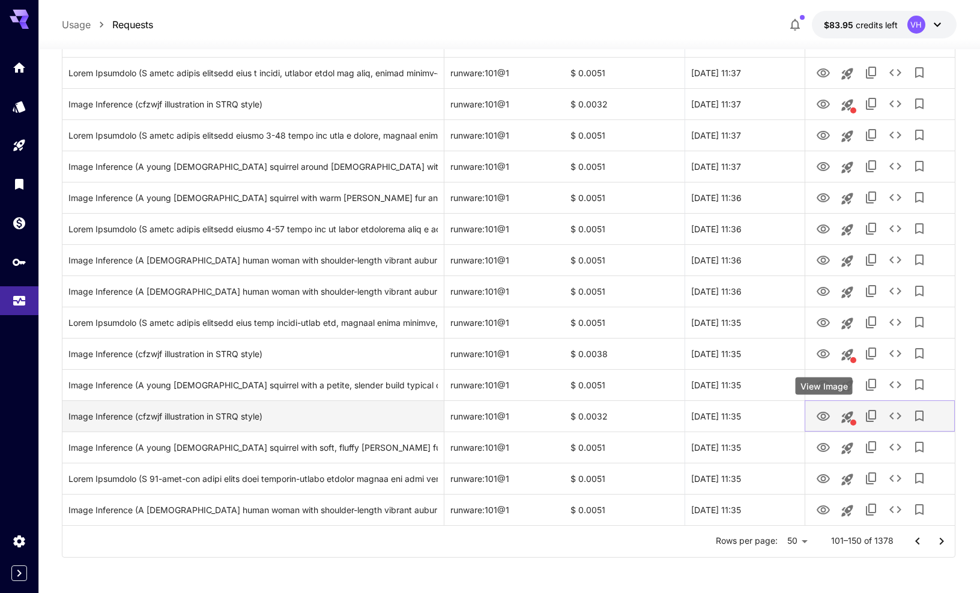
click at [742, 418] on icon "View Image" at bounding box center [822, 416] width 13 height 9
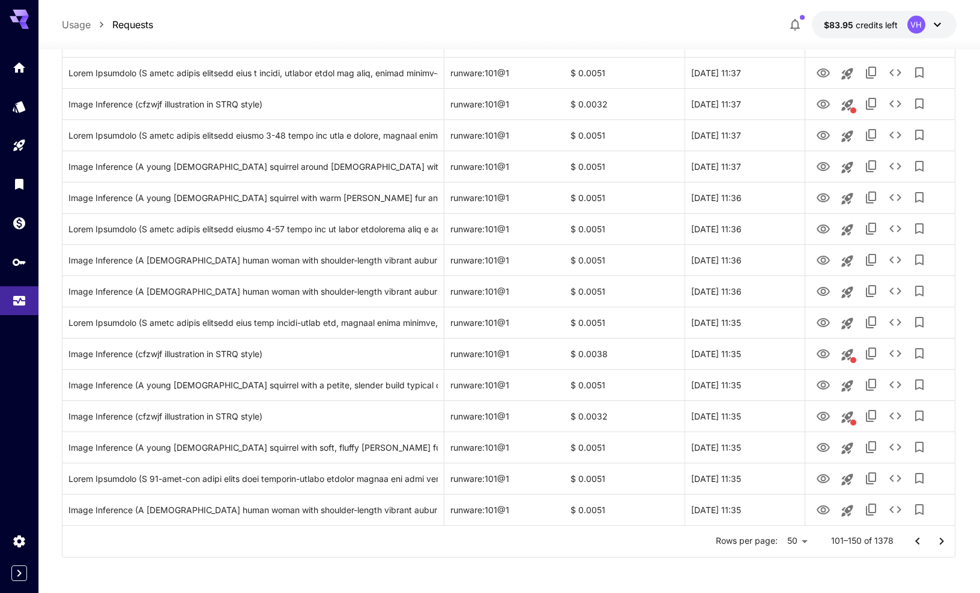
click at [742, 542] on icon "Go to next page" at bounding box center [942, 540] width 4 height 7
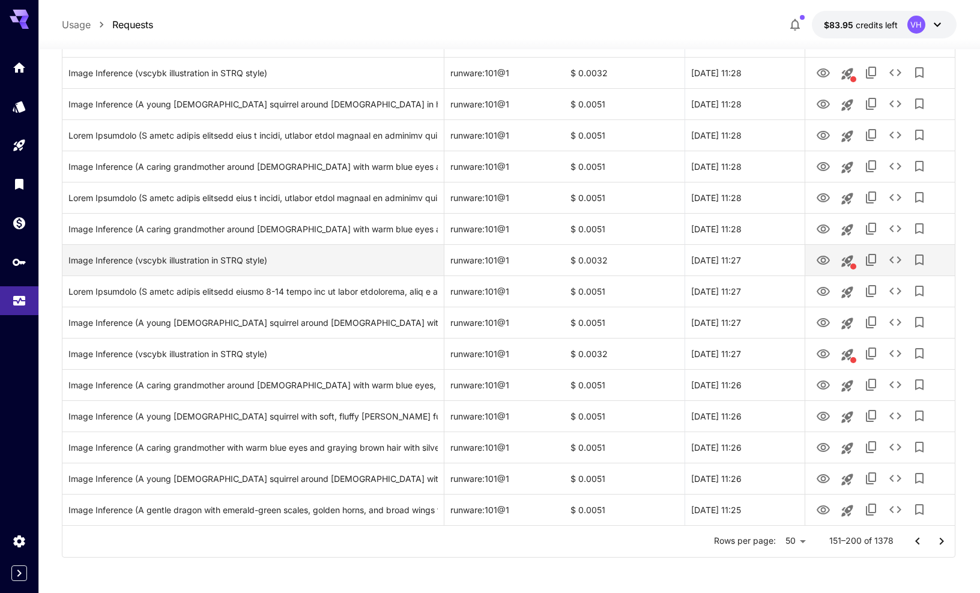
scroll to position [1263, 0]
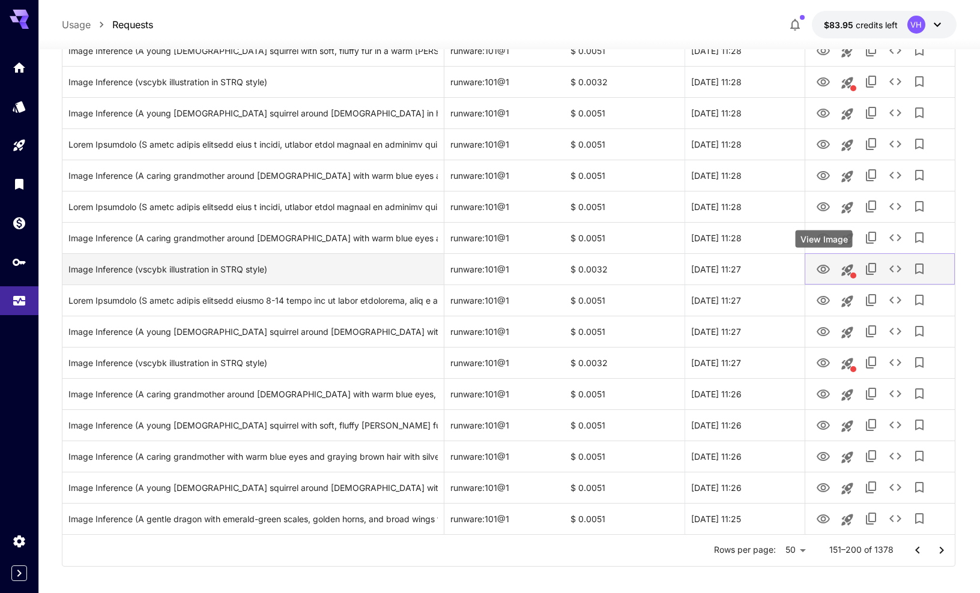
click at [742, 271] on icon "View Image" at bounding box center [823, 269] width 14 height 14
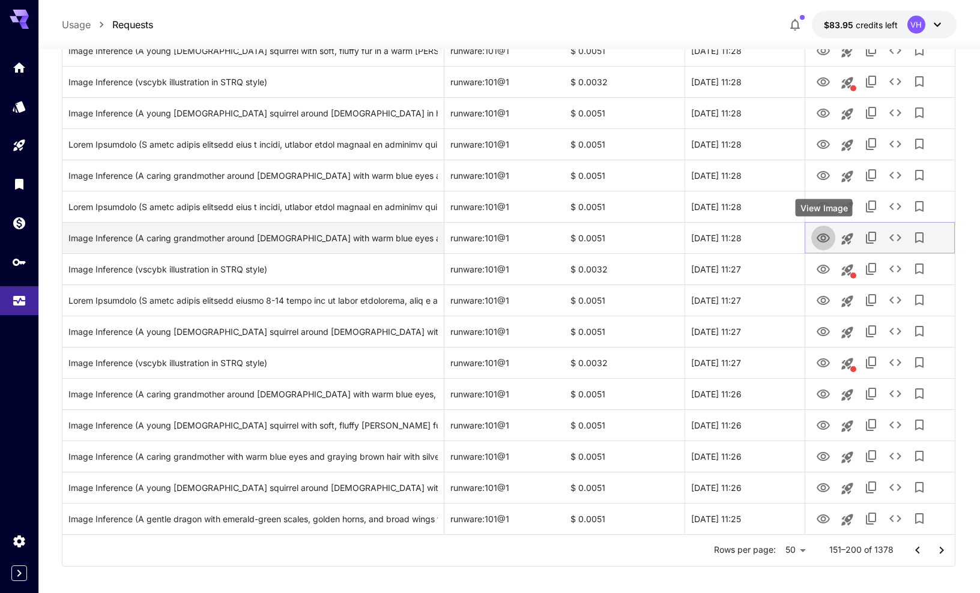
click at [742, 239] on icon "View Image" at bounding box center [822, 238] width 13 height 9
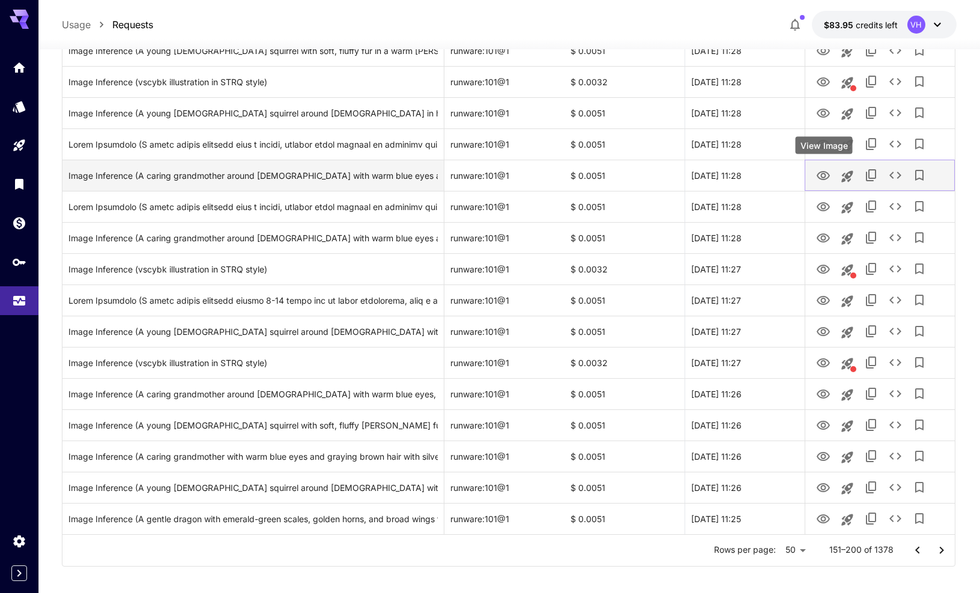
click at [742, 173] on icon "View Image" at bounding box center [822, 175] width 13 height 9
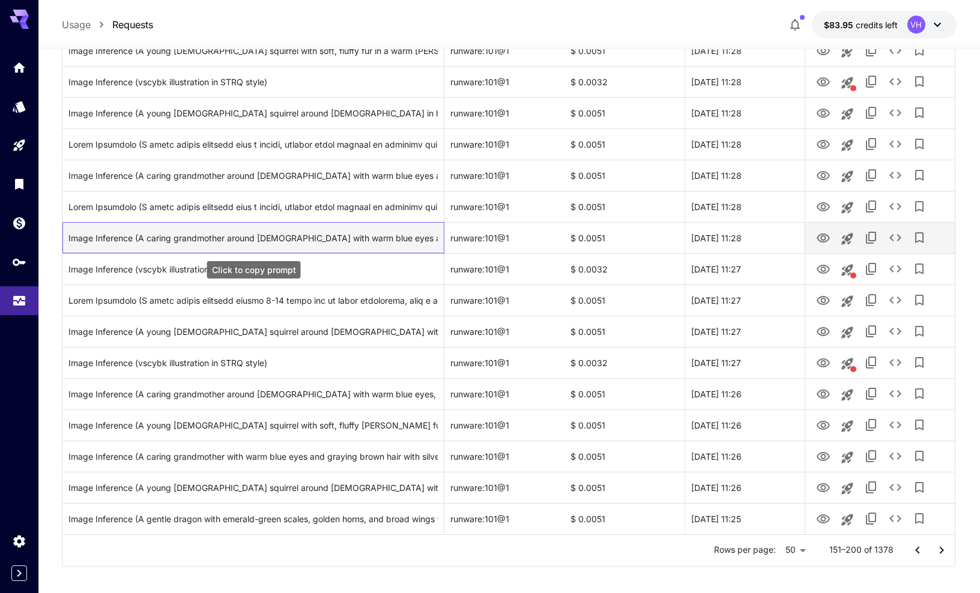
click at [381, 225] on div "Image Inference (A caring grandmother around [DEMOGRAPHIC_DATA] with warm blue …" at bounding box center [252, 238] width 369 height 31
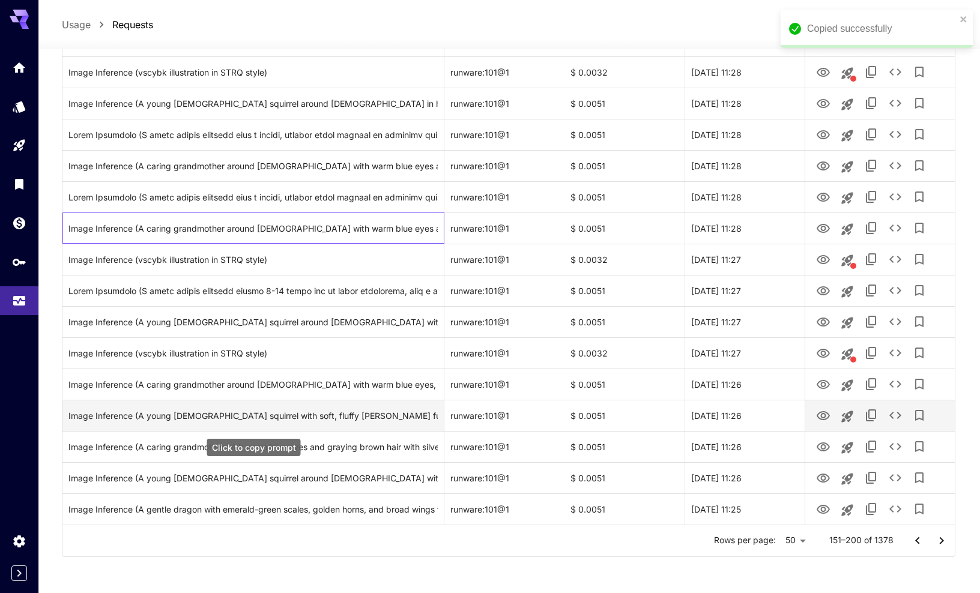
scroll to position [1272, 0]
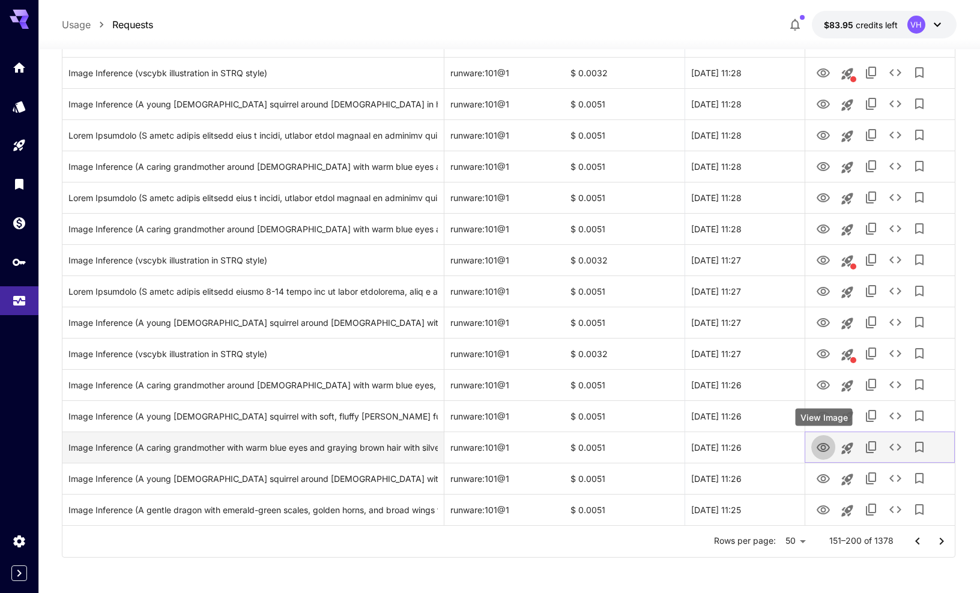
click at [742, 442] on icon "View Image" at bounding box center [823, 448] width 14 height 14
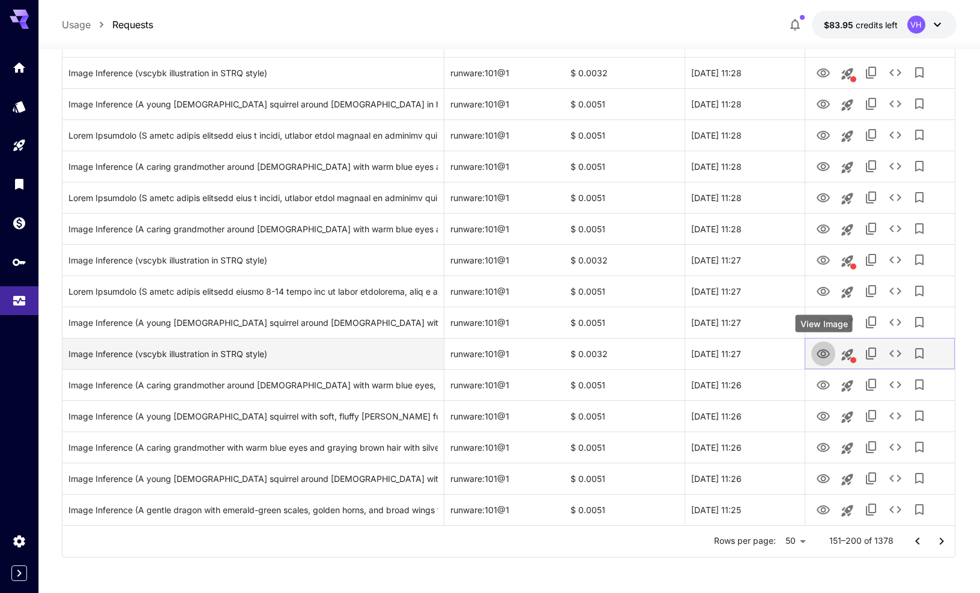
click at [742, 354] on icon "View Image" at bounding box center [823, 354] width 14 height 14
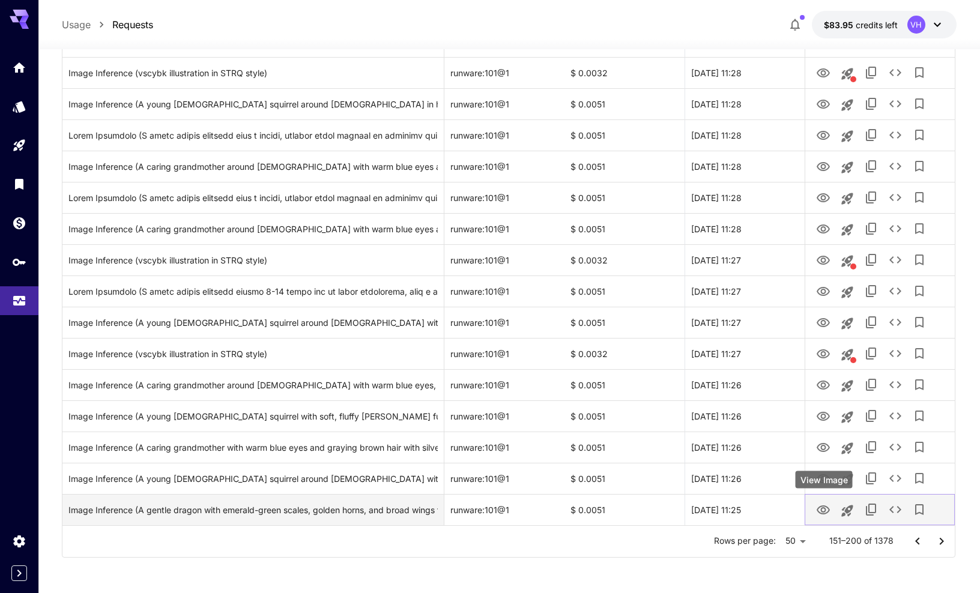
click at [742, 508] on icon "View Image" at bounding box center [823, 510] width 14 height 14
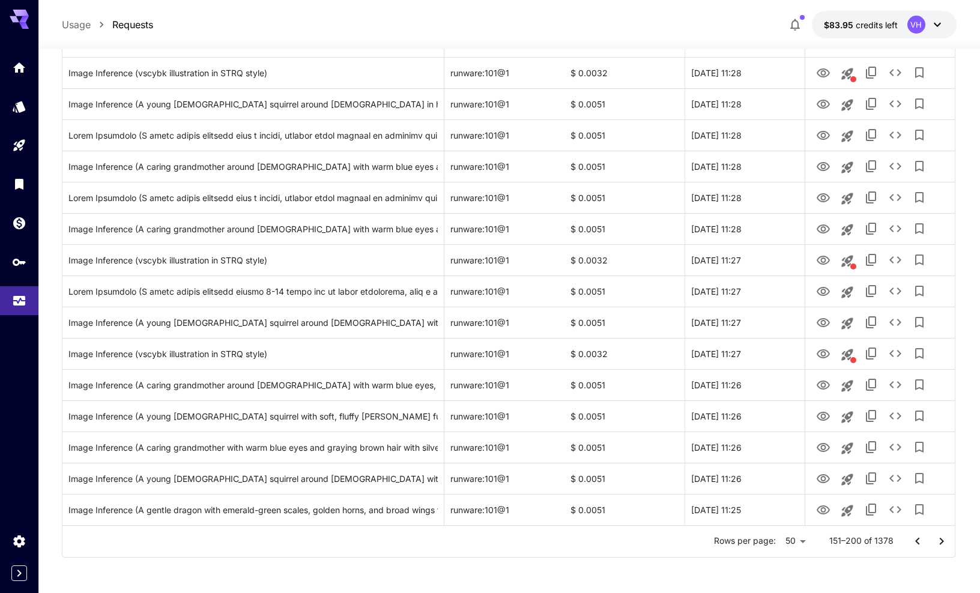
click at [742, 539] on icon "Go to next page" at bounding box center [941, 541] width 14 height 14
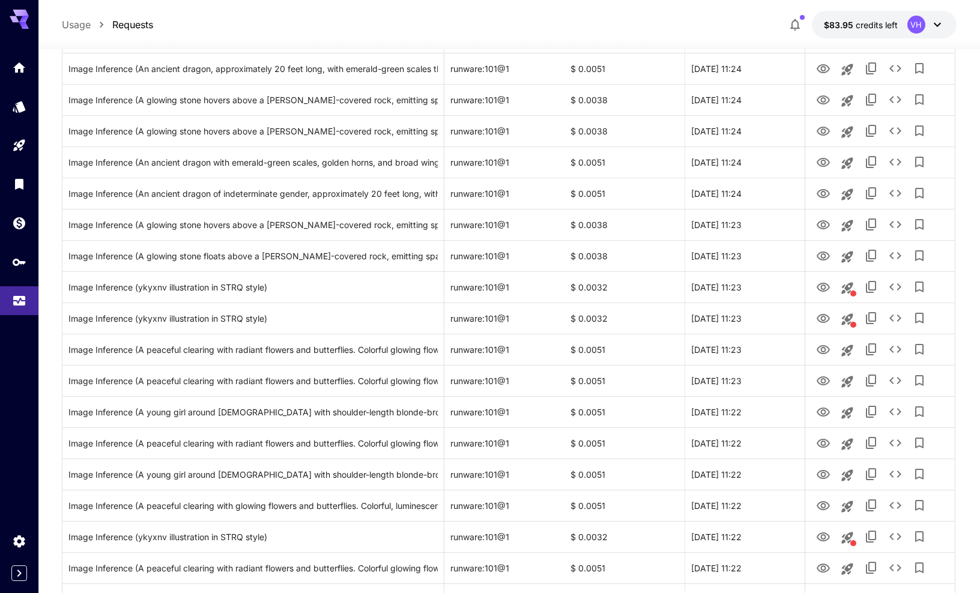
scroll to position [430, 0]
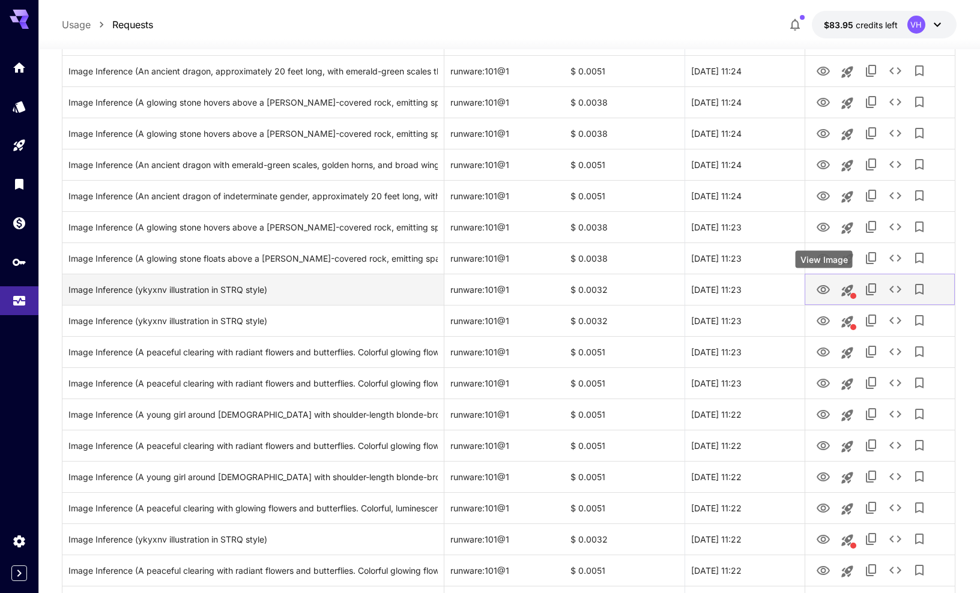
click at [742, 292] on icon "View Image" at bounding box center [823, 290] width 14 height 14
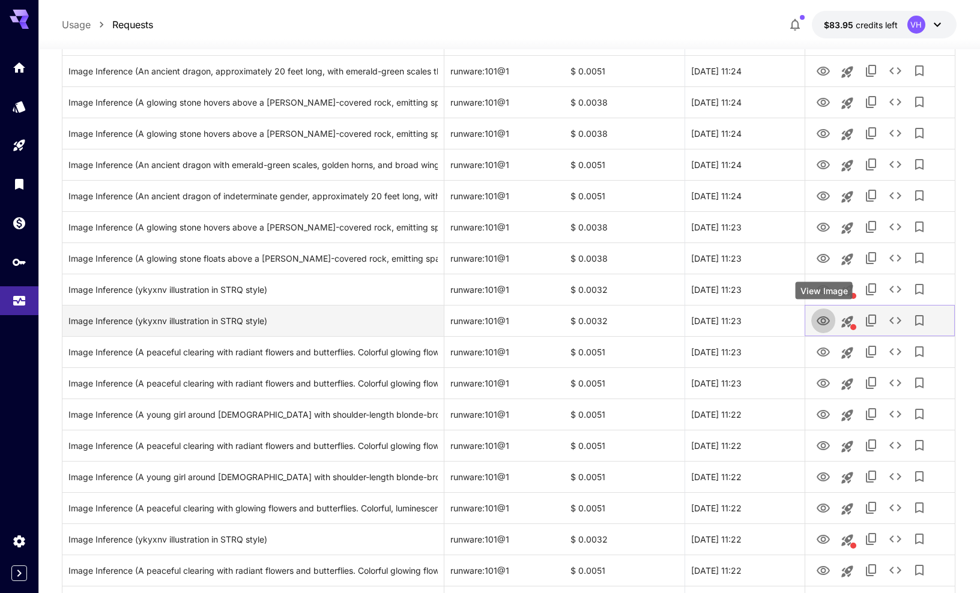
click at [742, 318] on icon "View Image" at bounding box center [822, 320] width 13 height 9
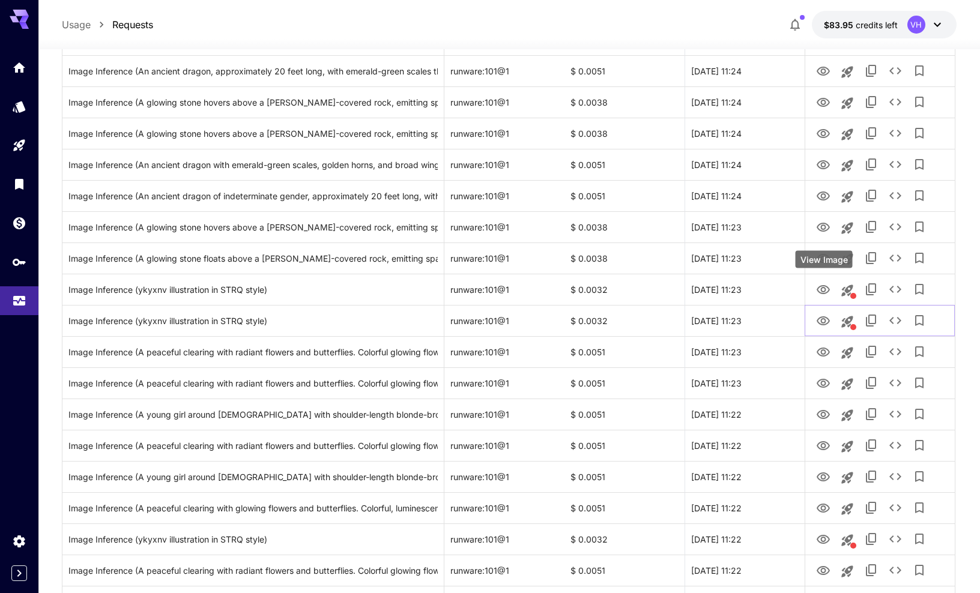
scroll to position [557, 0]
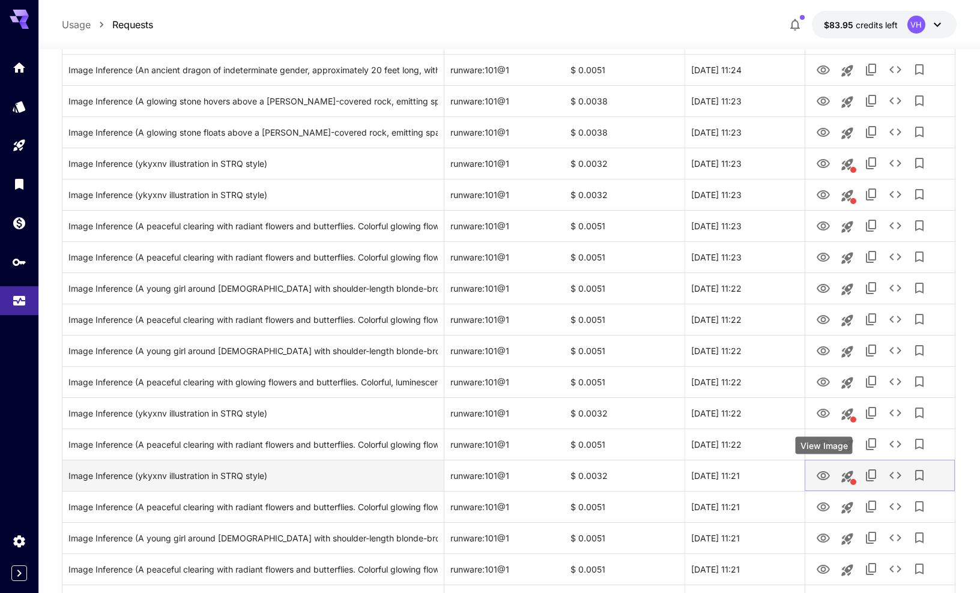
click at [742, 477] on icon "View Image" at bounding box center [823, 476] width 14 height 14
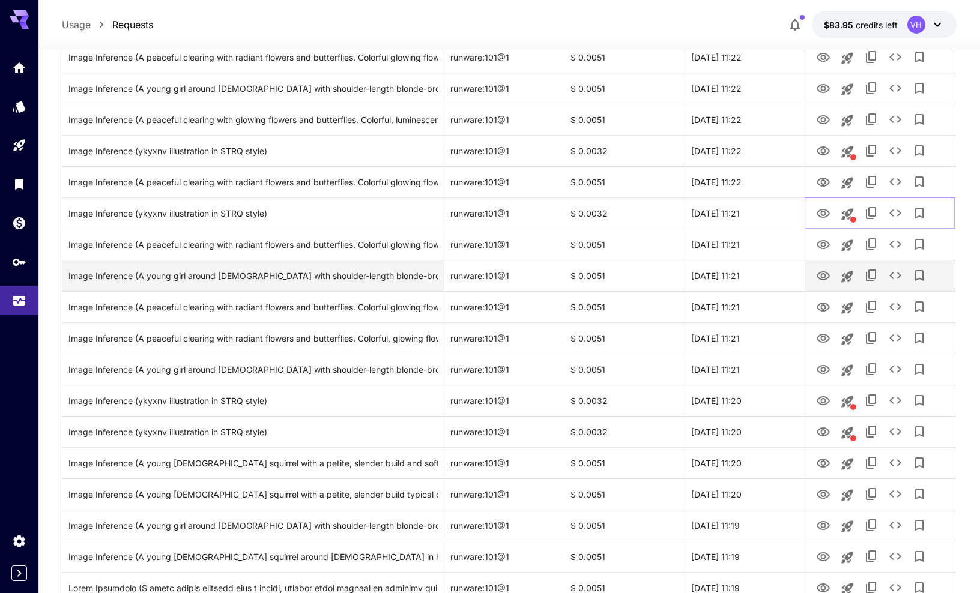
scroll to position [819, 0]
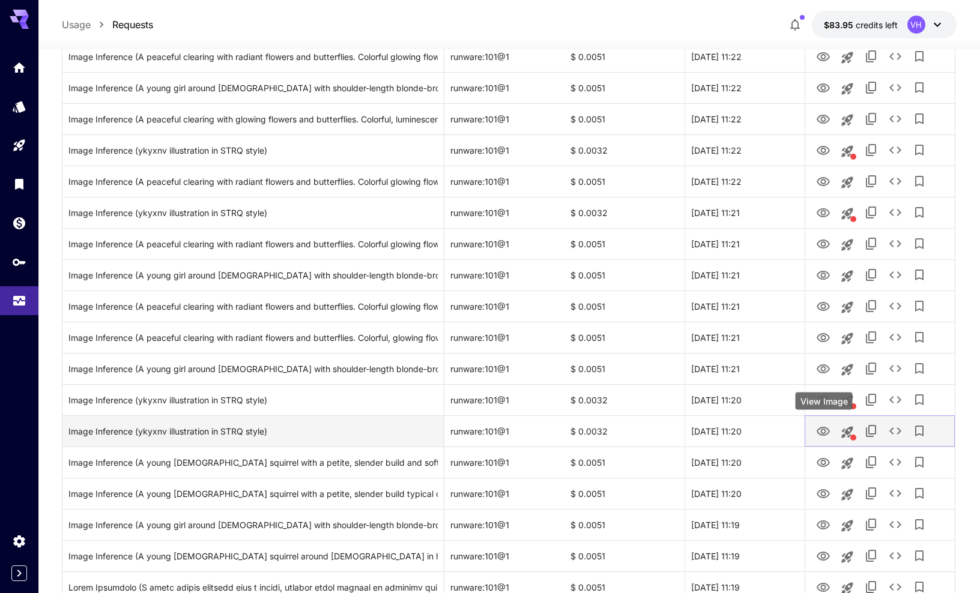
click at [742, 432] on icon "View Image" at bounding box center [823, 431] width 14 height 14
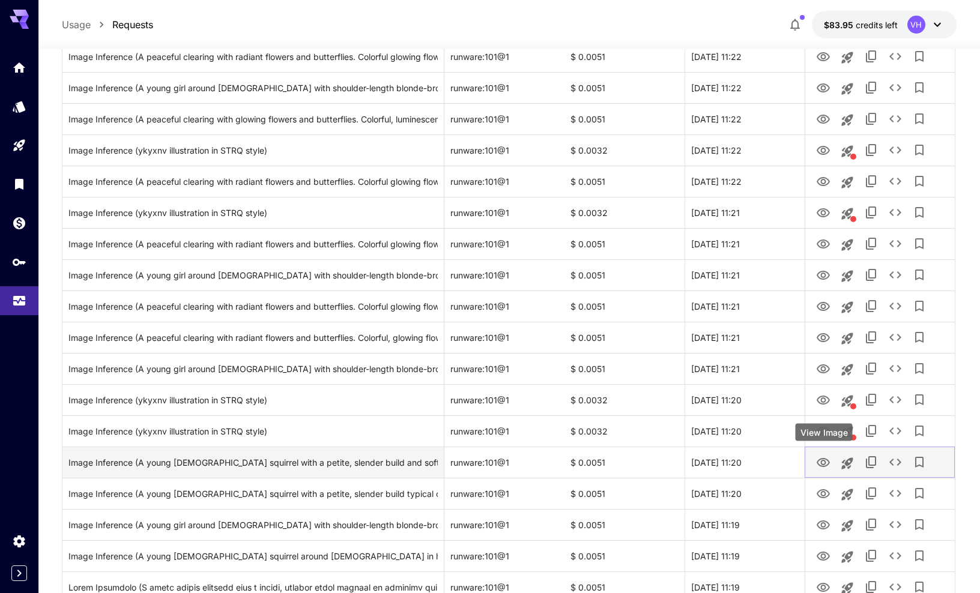
click at [742, 458] on icon "View Image" at bounding box center [822, 462] width 13 height 9
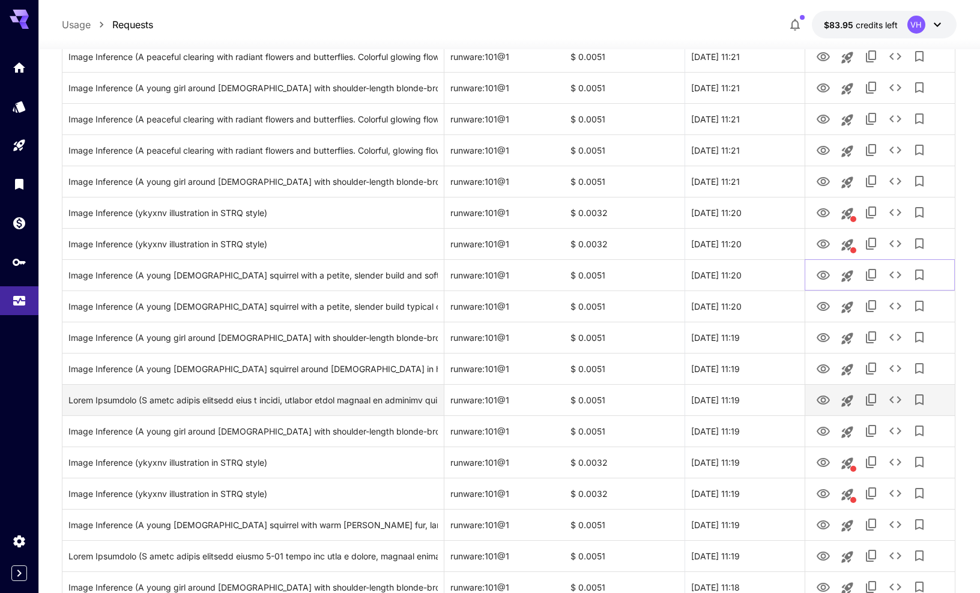
scroll to position [1007, 0]
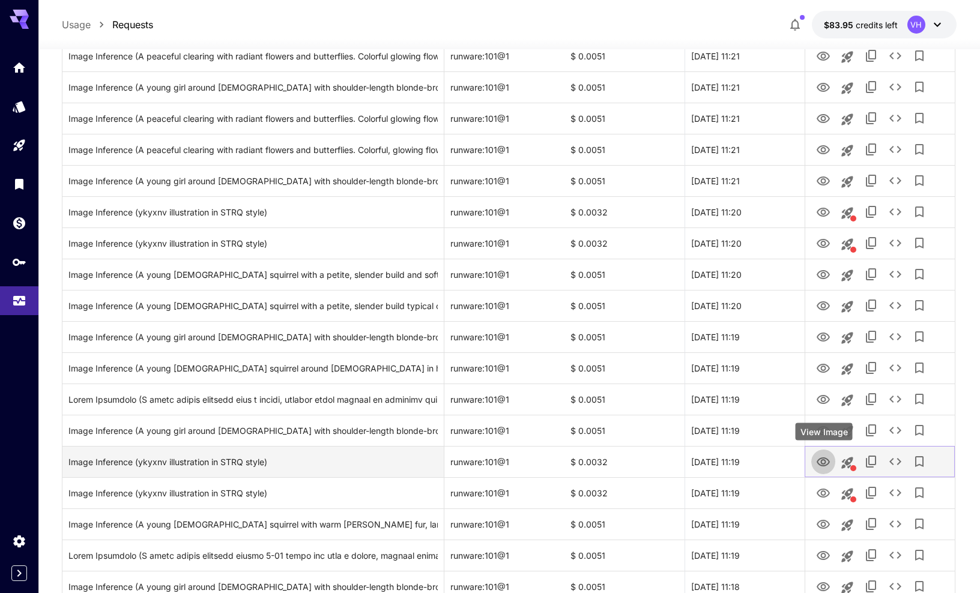
click at [742, 459] on icon "View Image" at bounding box center [822, 461] width 13 height 9
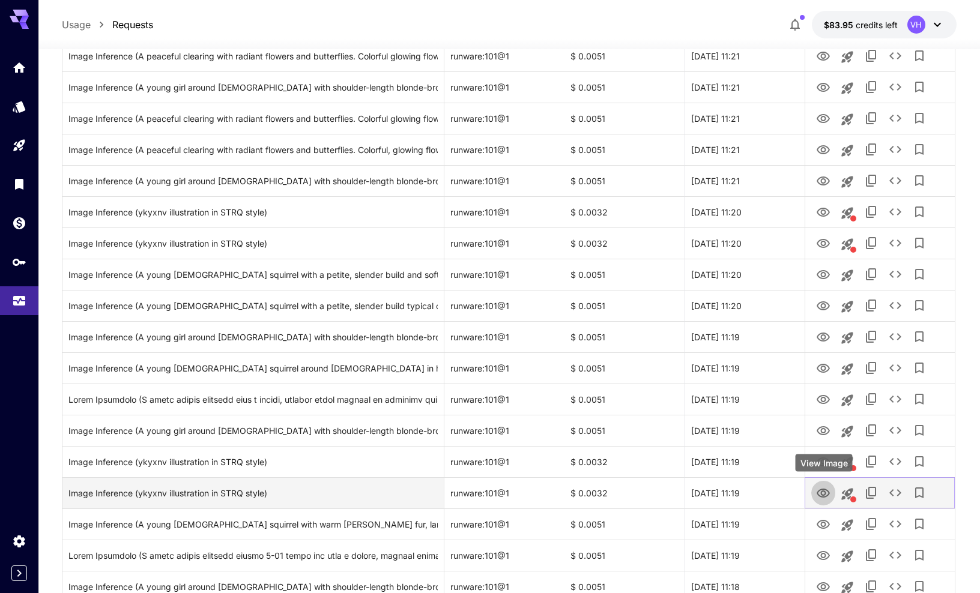
click at [742, 494] on icon "View Image" at bounding box center [822, 493] width 13 height 9
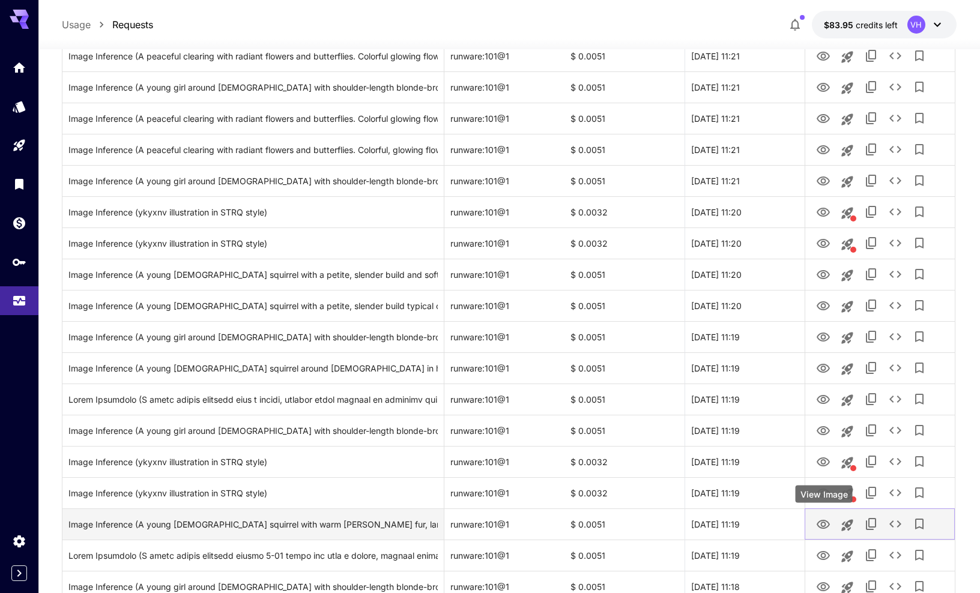
click at [742, 520] on icon "View Image" at bounding box center [822, 524] width 13 height 9
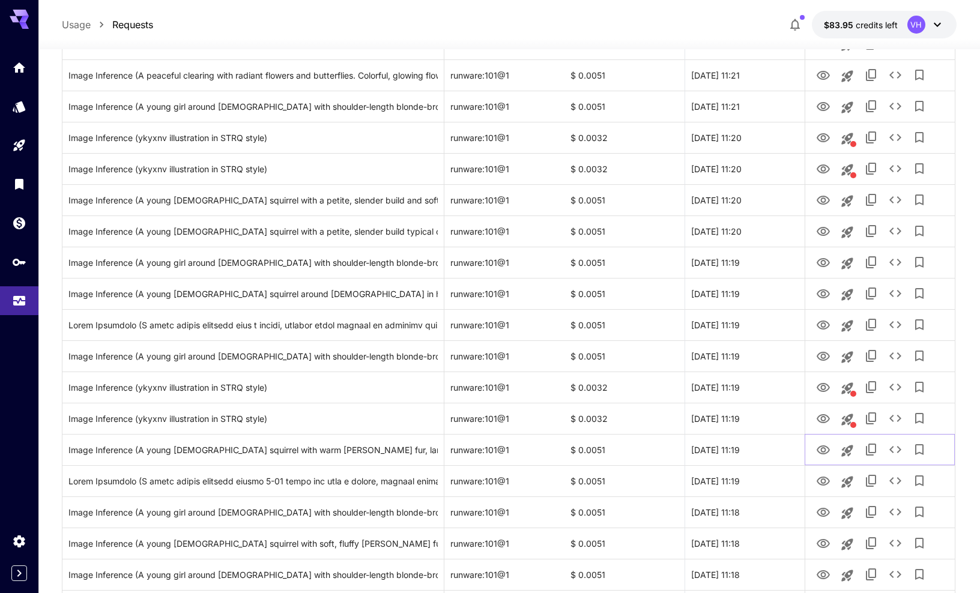
scroll to position [1121, 0]
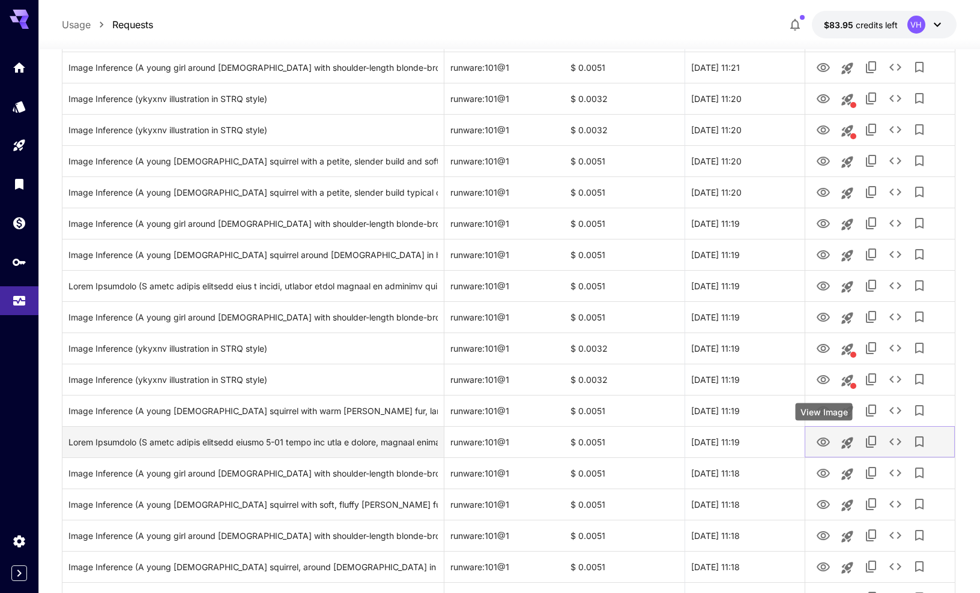
click at [742, 445] on icon "View Image" at bounding box center [822, 442] width 13 height 9
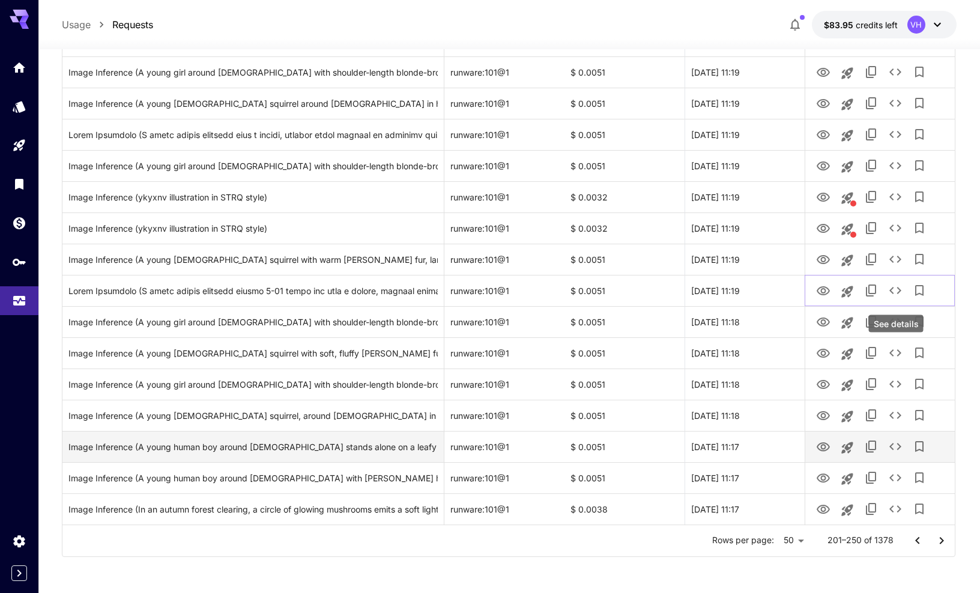
scroll to position [1272, 0]
click at [742, 543] on button "Go to next page" at bounding box center [941, 541] width 24 height 24
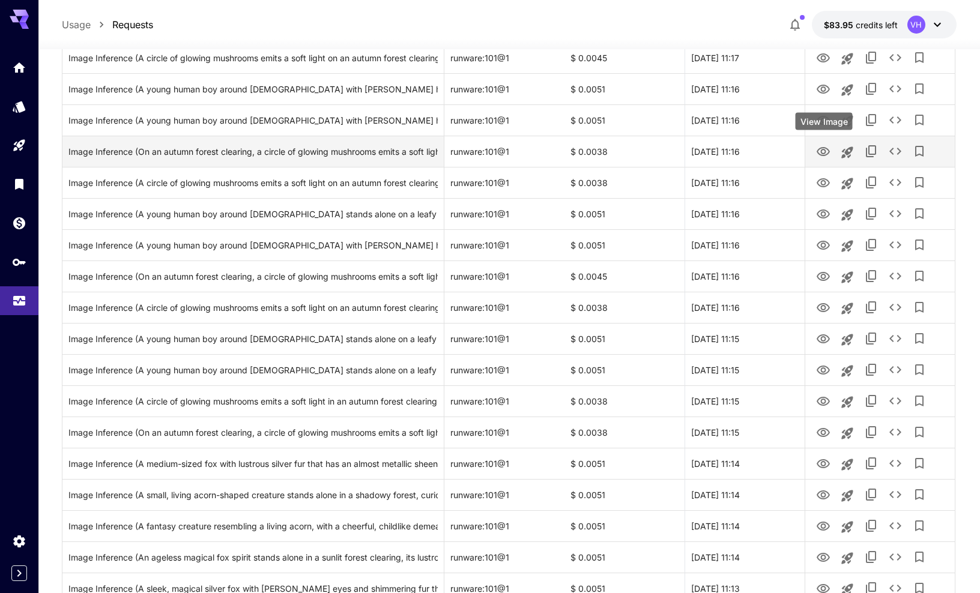
scroll to position [196, 0]
